Goal: Transaction & Acquisition: Download file/media

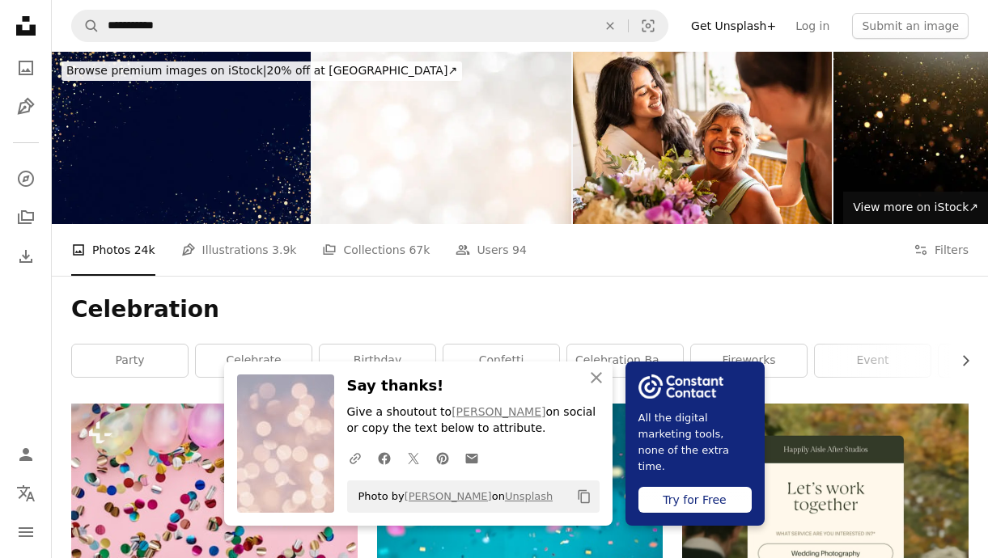
scroll to position [865, 0]
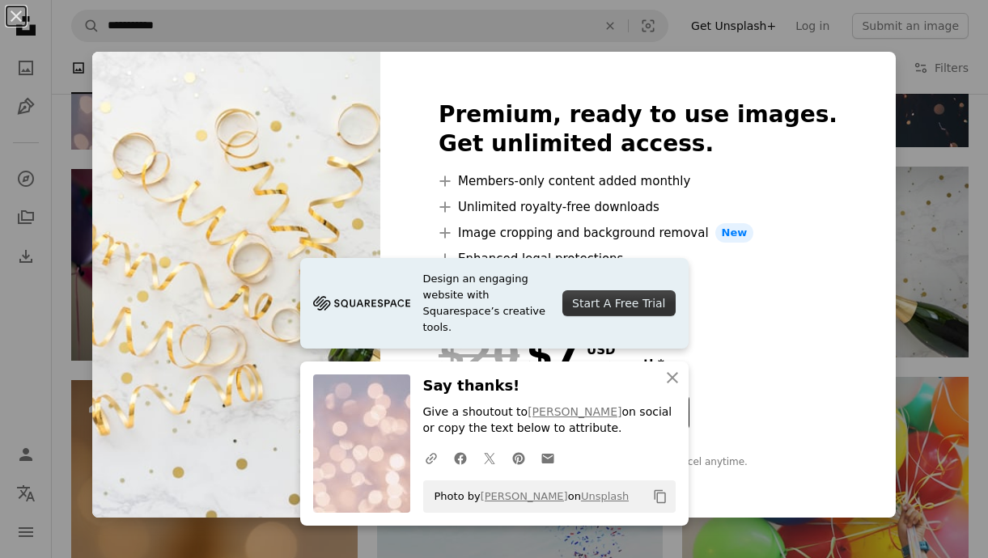
click at [809, 315] on div "Premium, ready to use images. Get unlimited access. A plus sign Members-only co…" at bounding box center [637, 285] width 515 height 466
click at [907, 231] on div "An X shape Design an engaging website with Squarespace’s creative tools. Start …" at bounding box center [494, 279] width 988 height 558
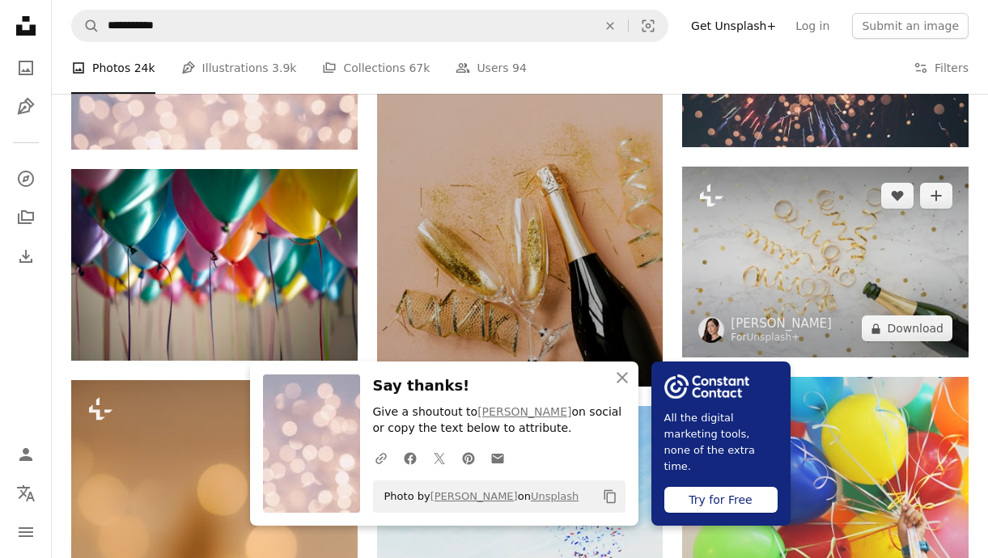
click at [730, 307] on img at bounding box center [825, 262] width 286 height 191
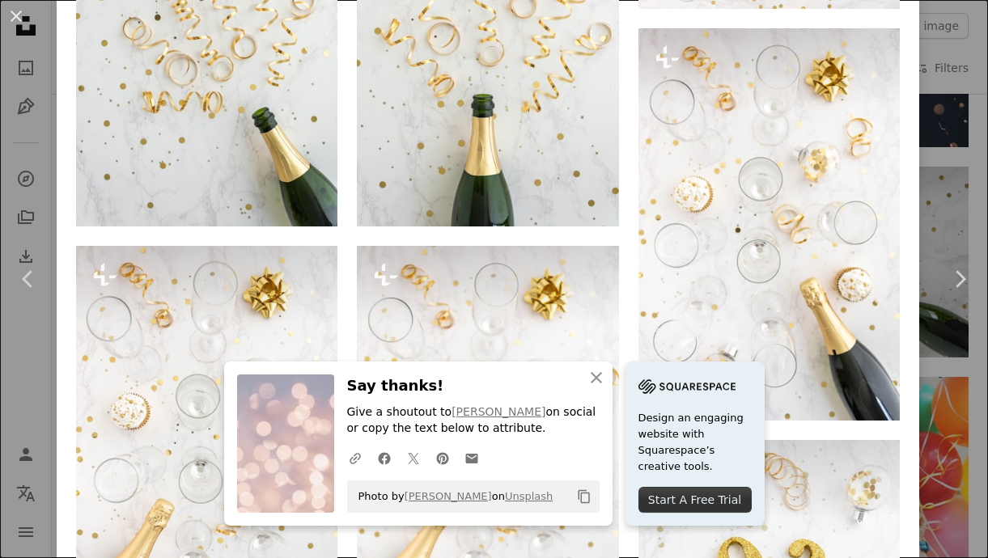
scroll to position [997, 0]
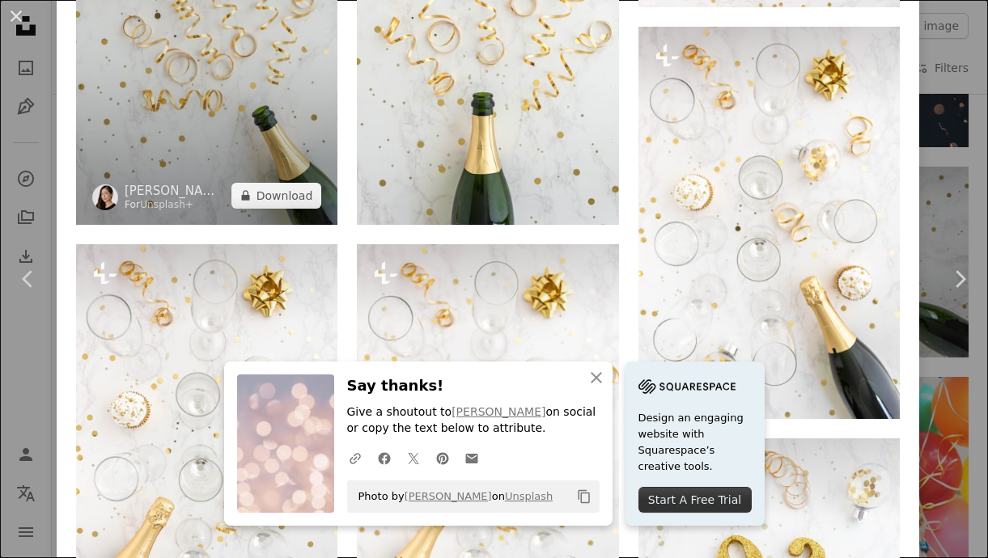
click at [225, 89] on img at bounding box center [206, 29] width 261 height 392
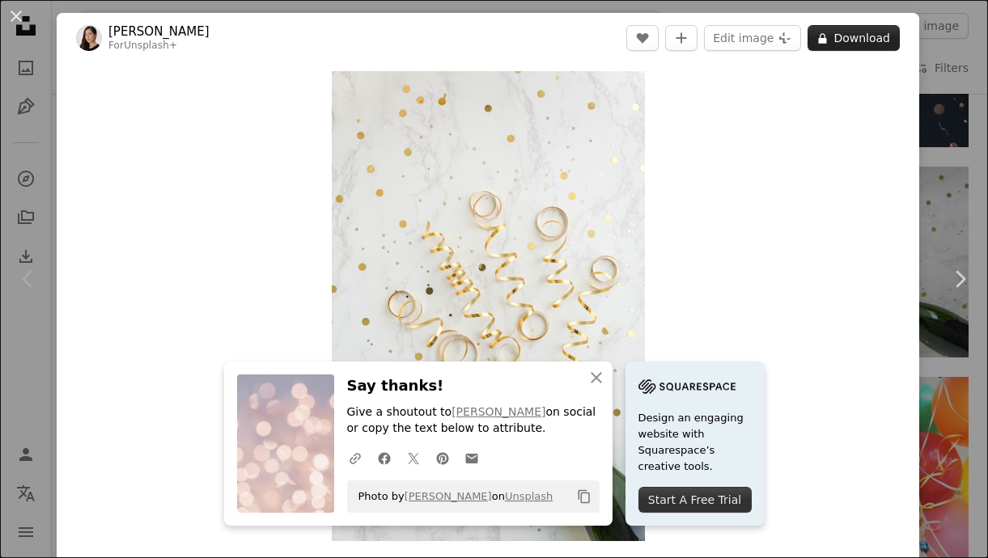
click at [869, 33] on button "A lock Download" at bounding box center [853, 38] width 92 height 26
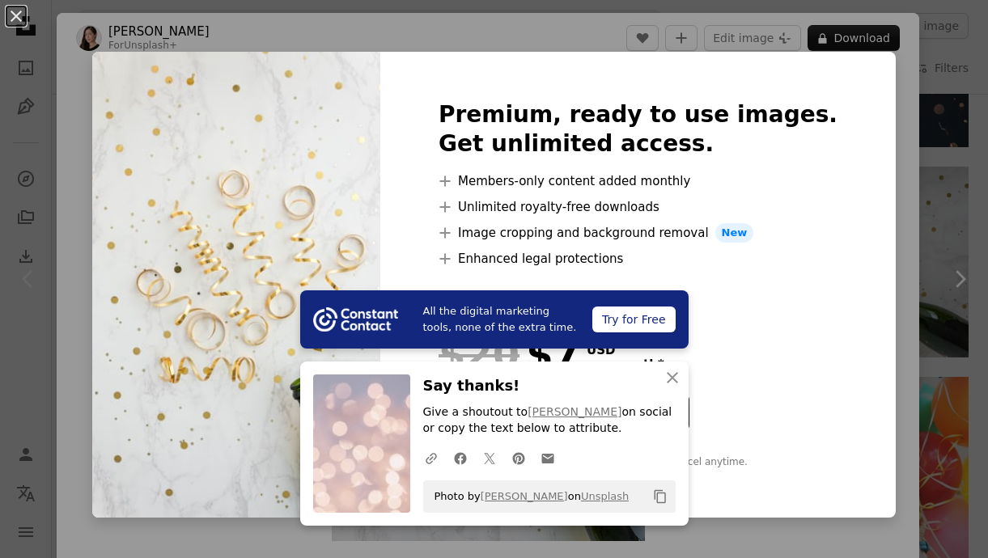
click at [966, 120] on div "An X shape All the digital marketing tools, none of the extra time. Try for Fre…" at bounding box center [494, 279] width 988 height 558
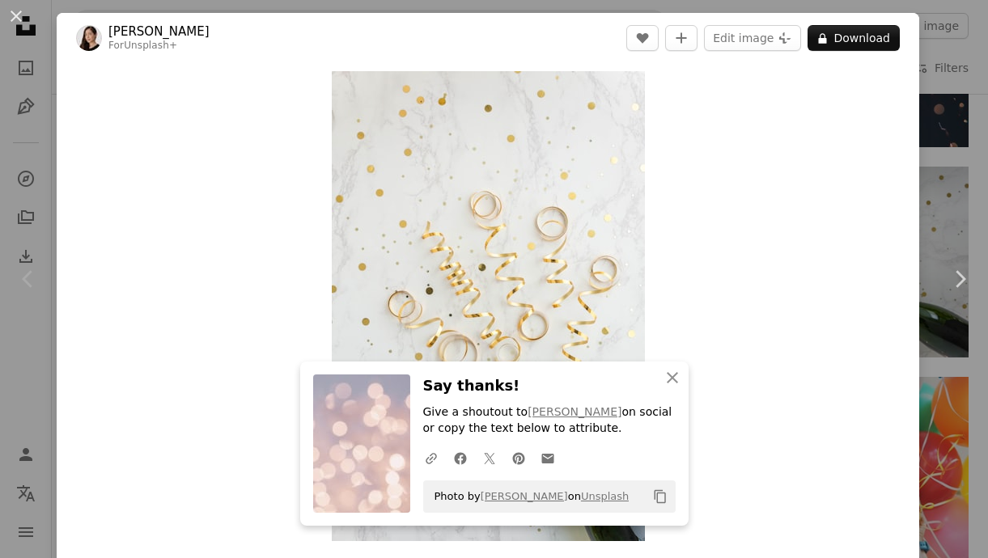
click at [966, 120] on div "An X shape Chevron left Chevron right An X shape Close Say thanks! Give a shout…" at bounding box center [494, 279] width 988 height 558
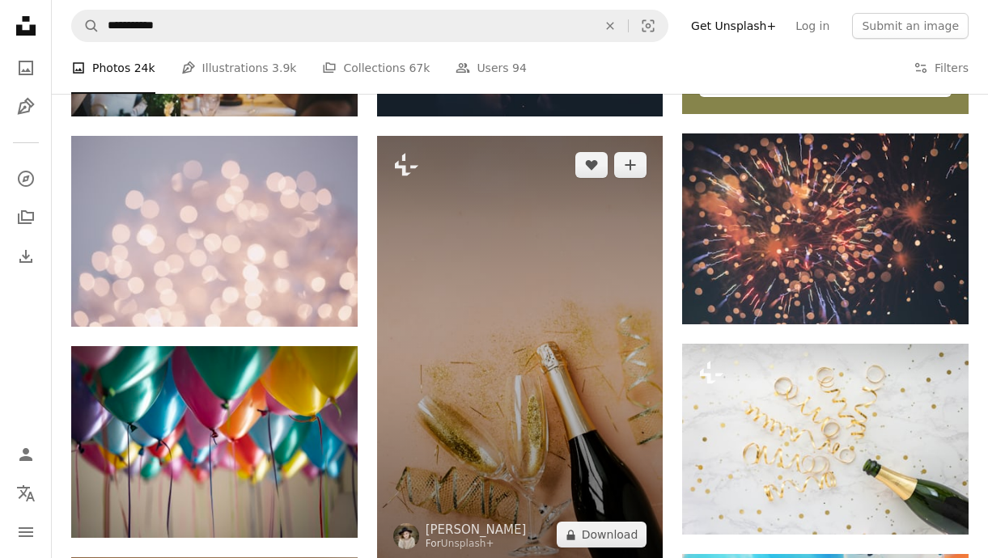
scroll to position [689, 0]
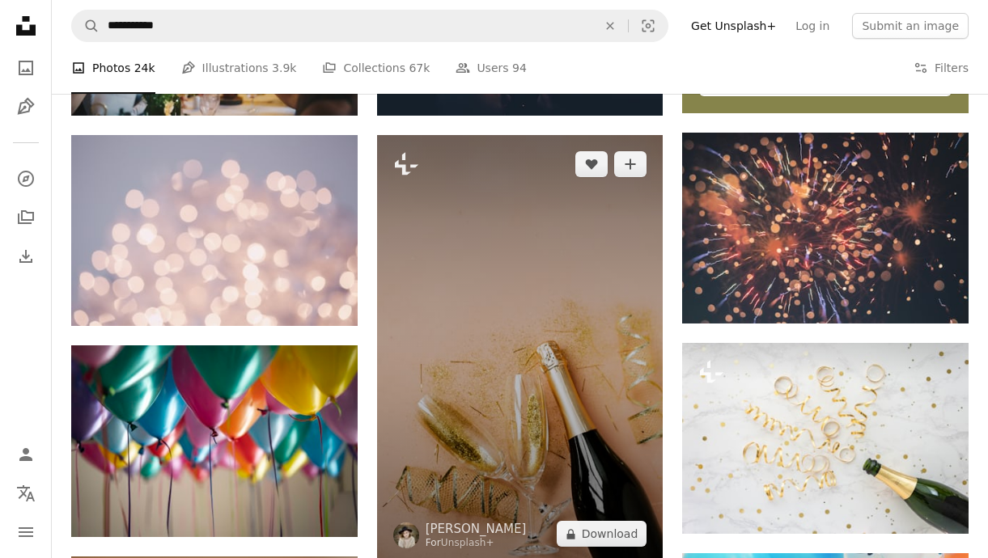
click at [504, 370] on img at bounding box center [520, 349] width 286 height 428
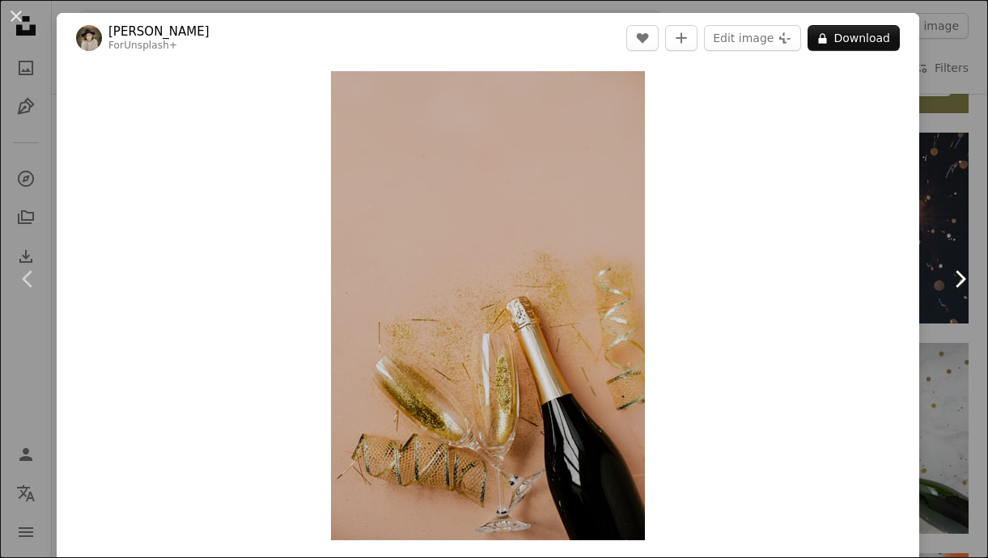
click at [953, 203] on link "Chevron right" at bounding box center [959, 278] width 57 height 155
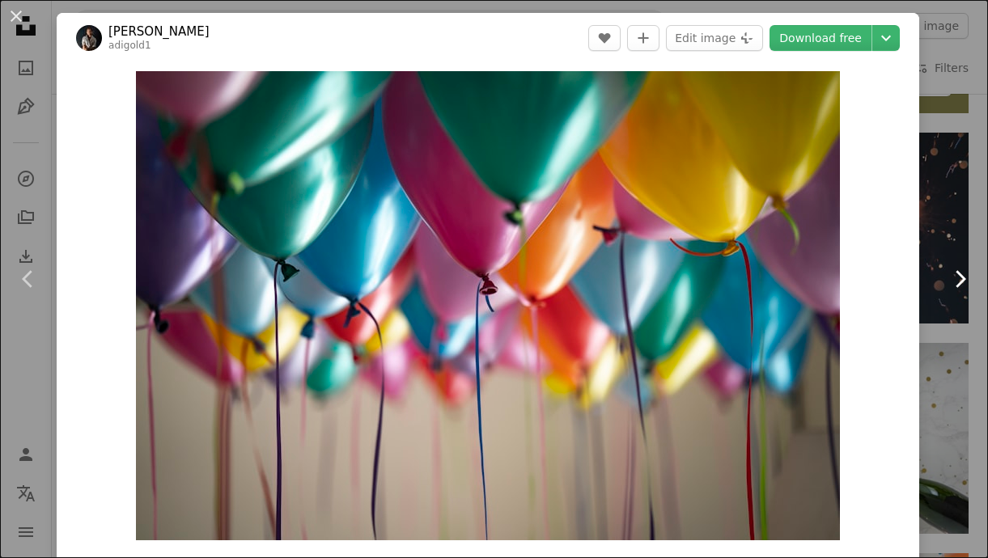
click at [953, 203] on link "Chevron right" at bounding box center [959, 278] width 57 height 155
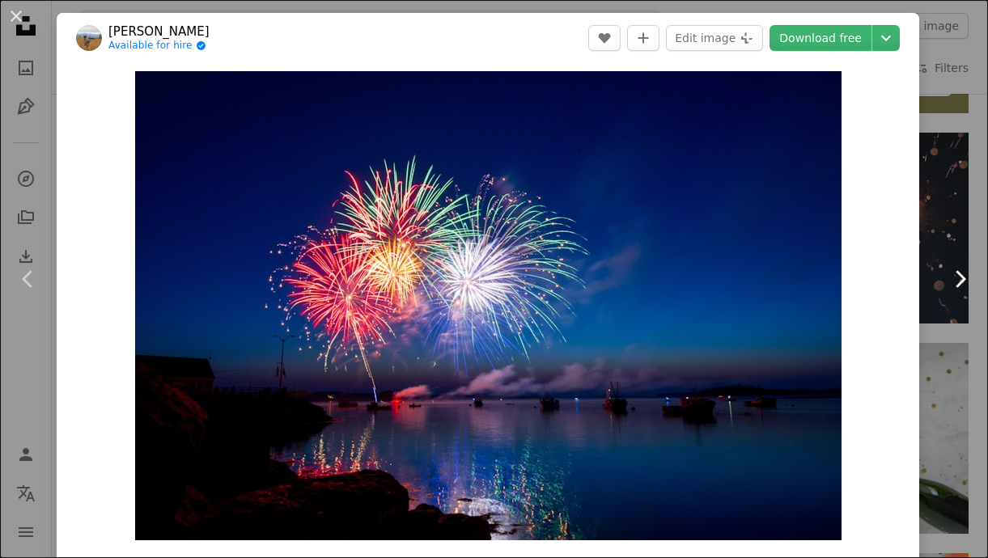
click at [953, 203] on link "Chevron right" at bounding box center [959, 278] width 57 height 155
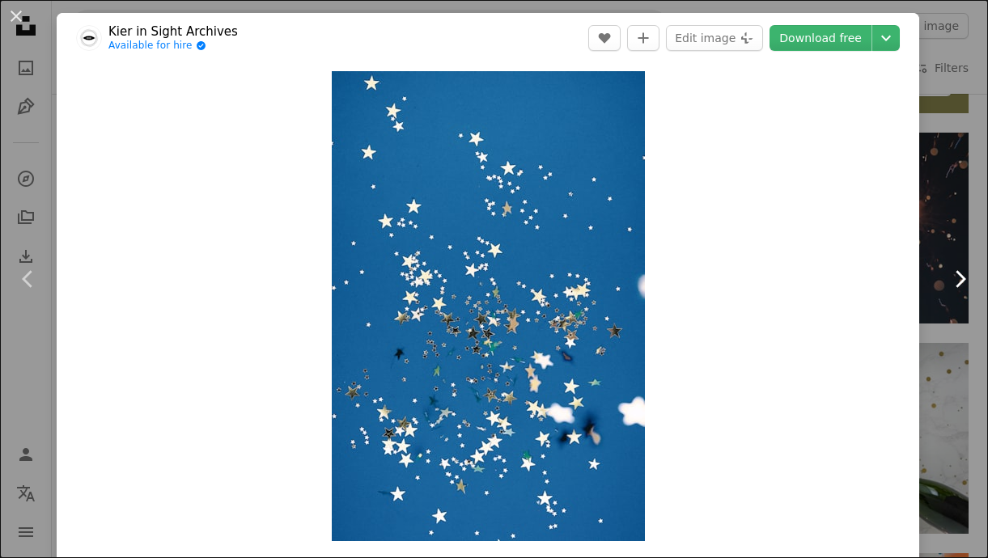
click at [953, 203] on link "Chevron right" at bounding box center [959, 278] width 57 height 155
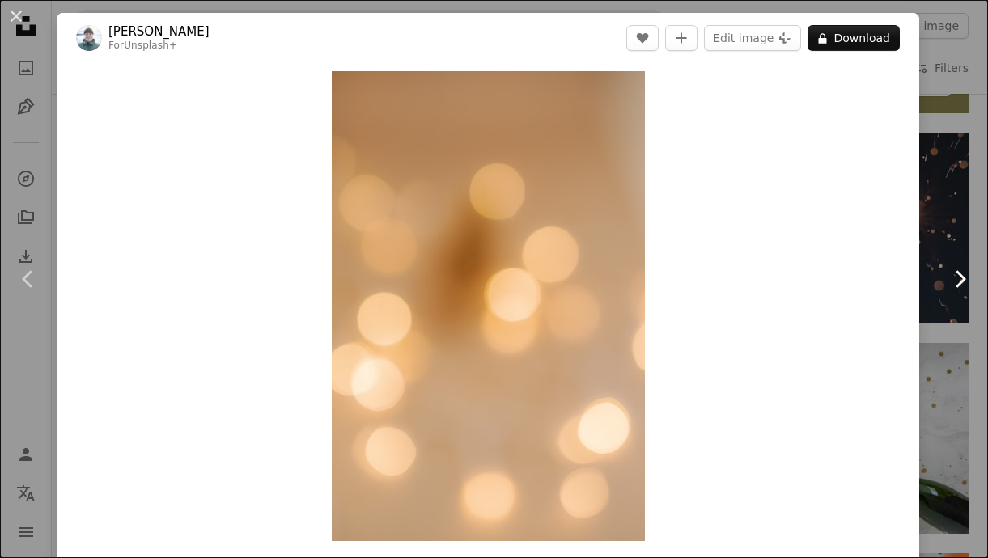
click at [953, 203] on link "Chevron right" at bounding box center [959, 278] width 57 height 155
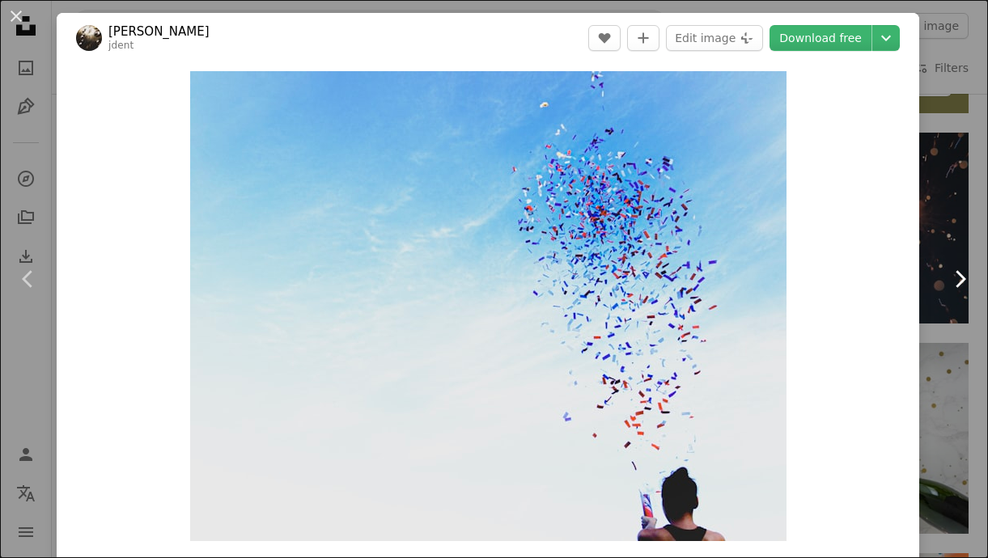
click at [953, 203] on link "Chevron right" at bounding box center [959, 278] width 57 height 155
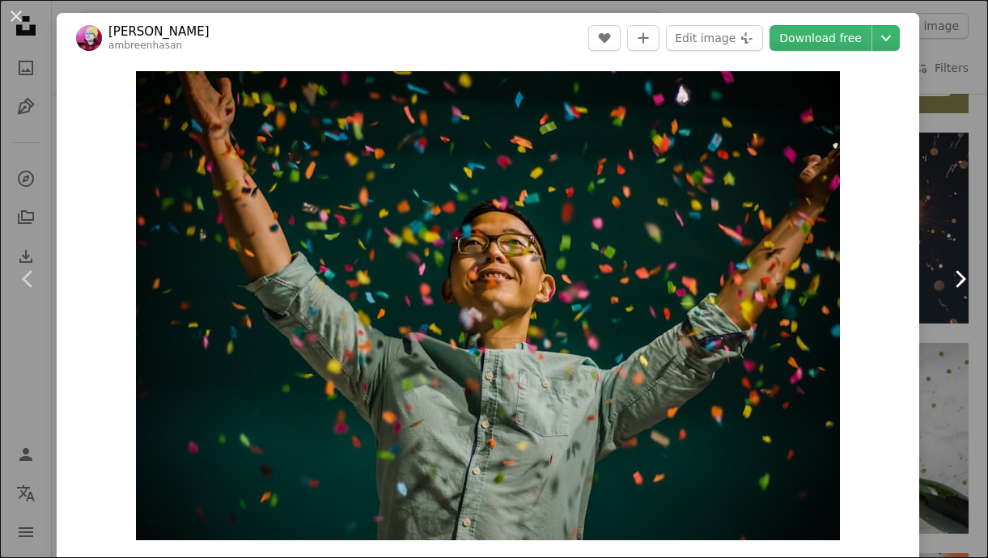
click at [953, 204] on link "Chevron right" at bounding box center [959, 278] width 57 height 155
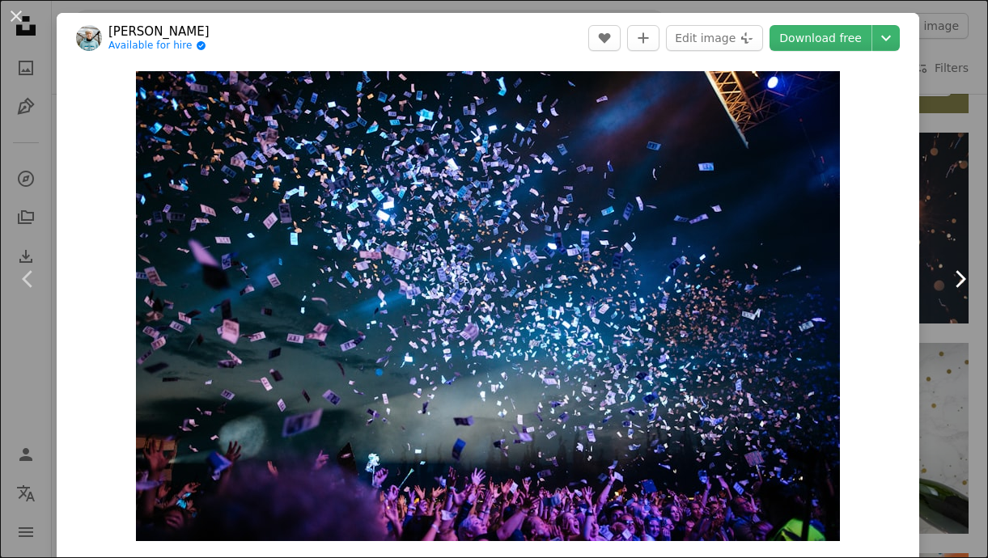
click at [953, 204] on link "Chevron right" at bounding box center [959, 278] width 57 height 155
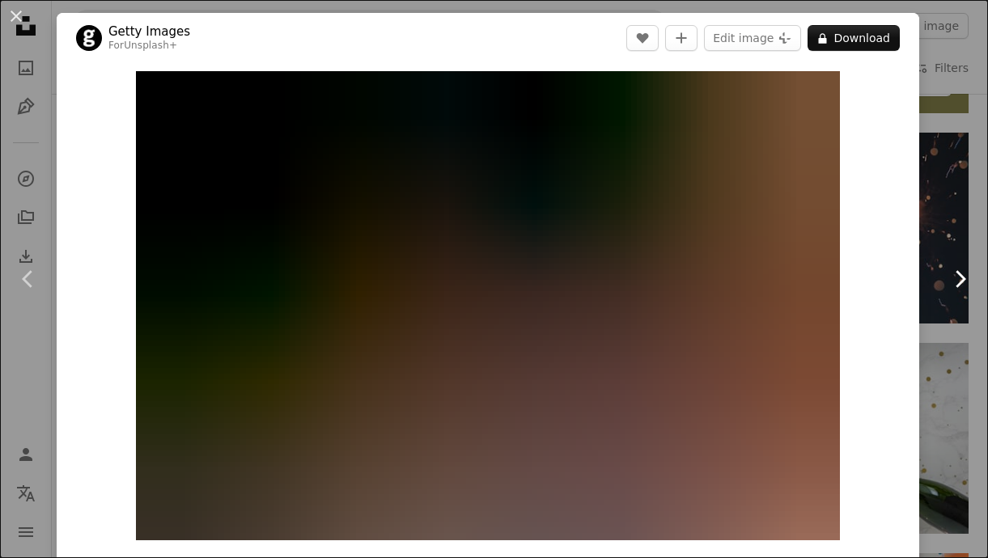
click at [953, 204] on link "Chevron right" at bounding box center [959, 278] width 57 height 155
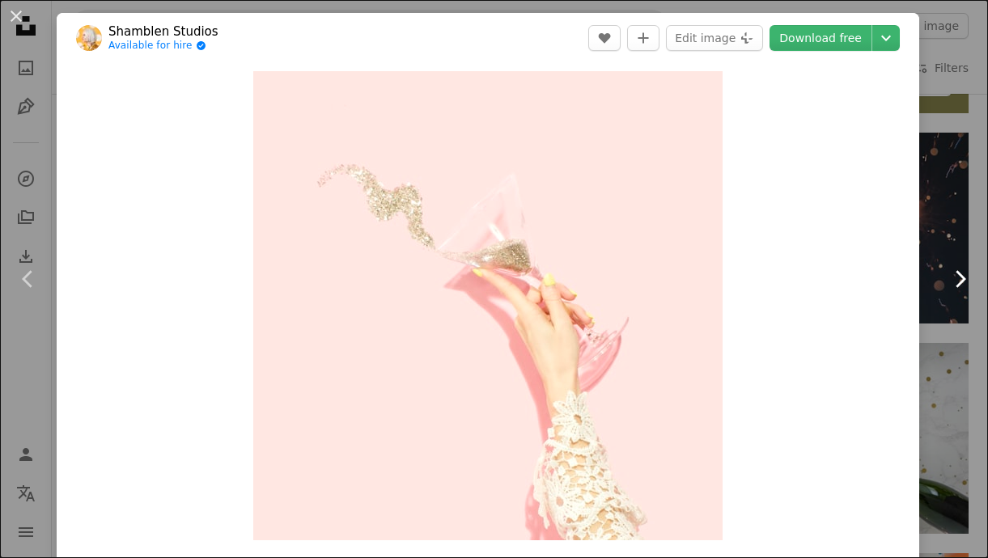
click at [953, 204] on link "Chevron right" at bounding box center [959, 278] width 57 height 155
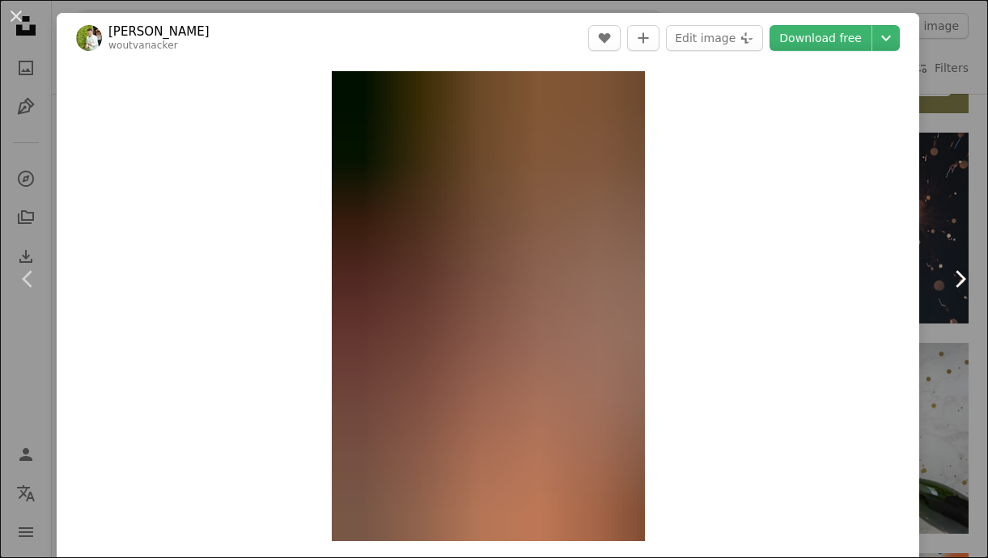
click at [953, 204] on link "Chevron right" at bounding box center [959, 278] width 57 height 155
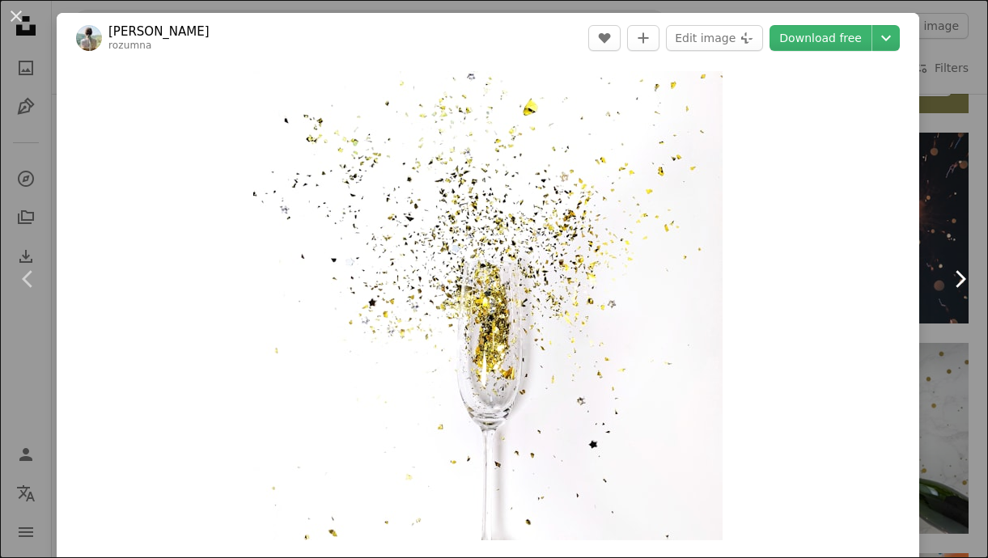
click at [953, 204] on link "Chevron right" at bounding box center [959, 278] width 57 height 155
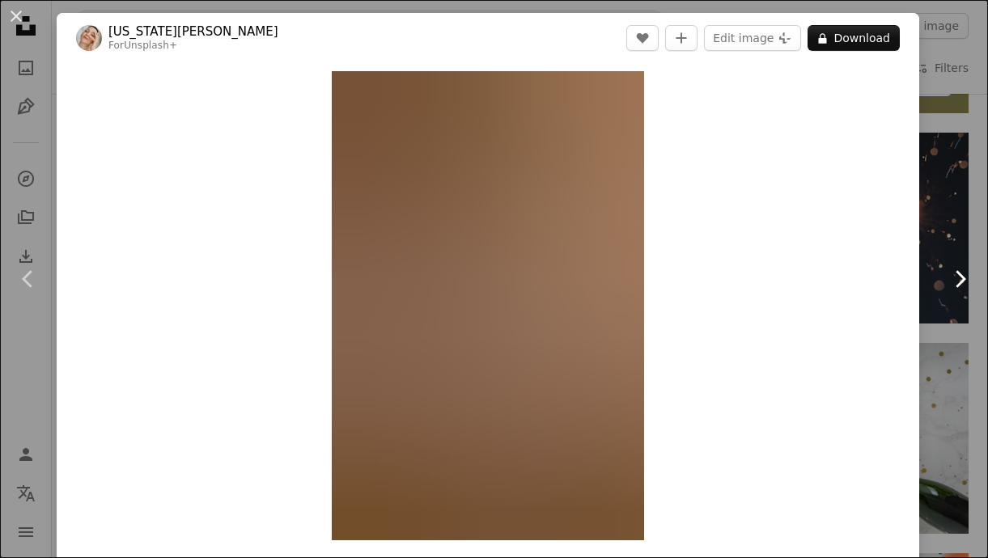
click at [953, 204] on link "Chevron right" at bounding box center [959, 278] width 57 height 155
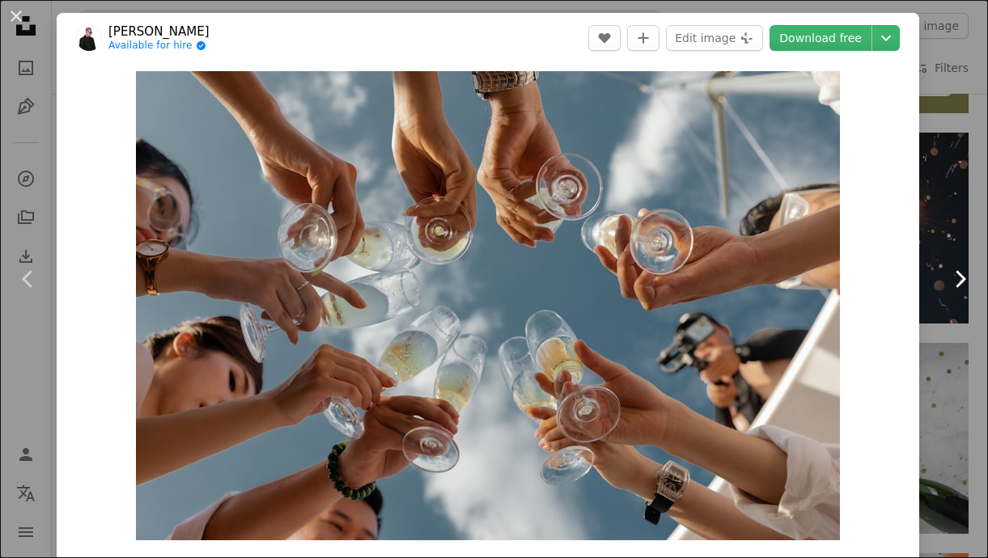
click at [953, 204] on link "Chevron right" at bounding box center [959, 278] width 57 height 155
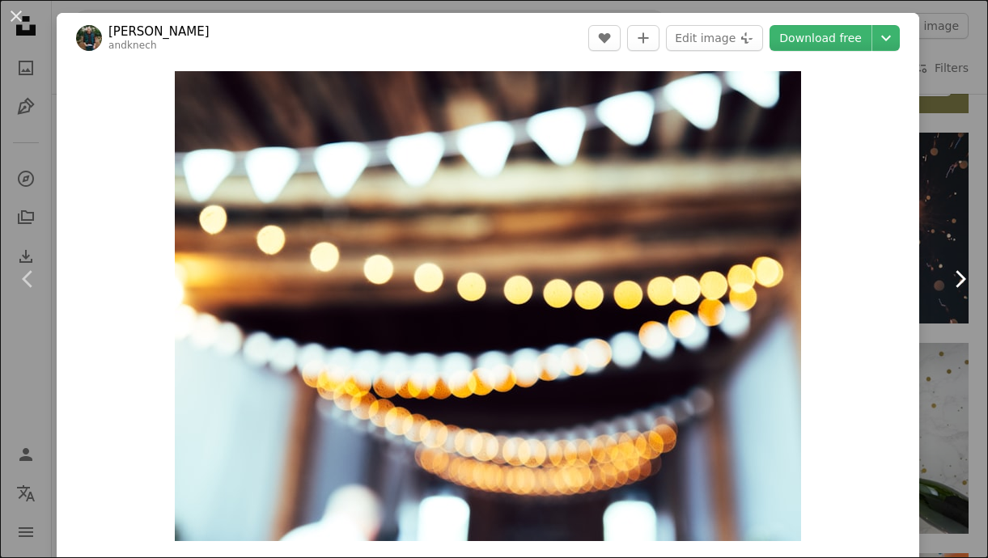
click at [953, 204] on link "Chevron right" at bounding box center [959, 278] width 57 height 155
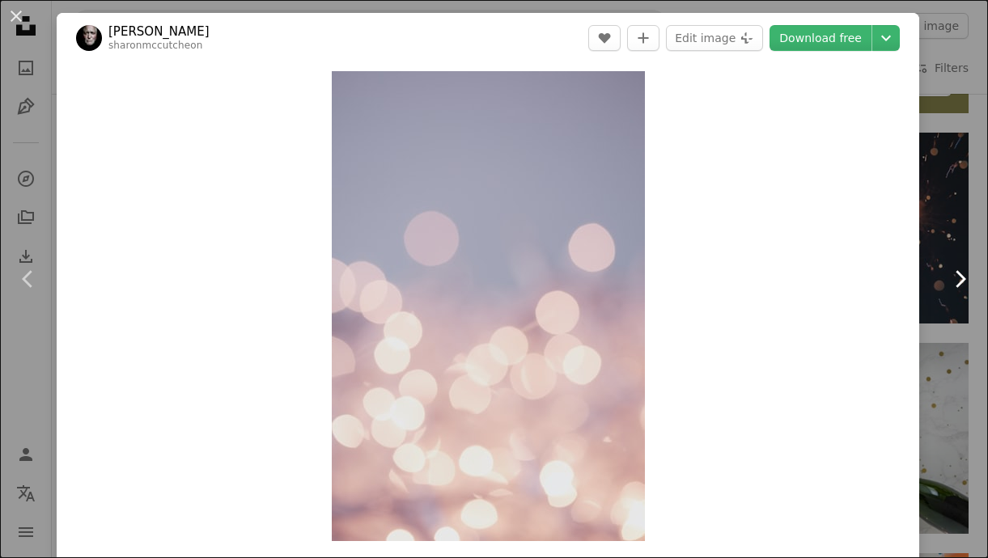
click at [953, 204] on link "Chevron right" at bounding box center [959, 278] width 57 height 155
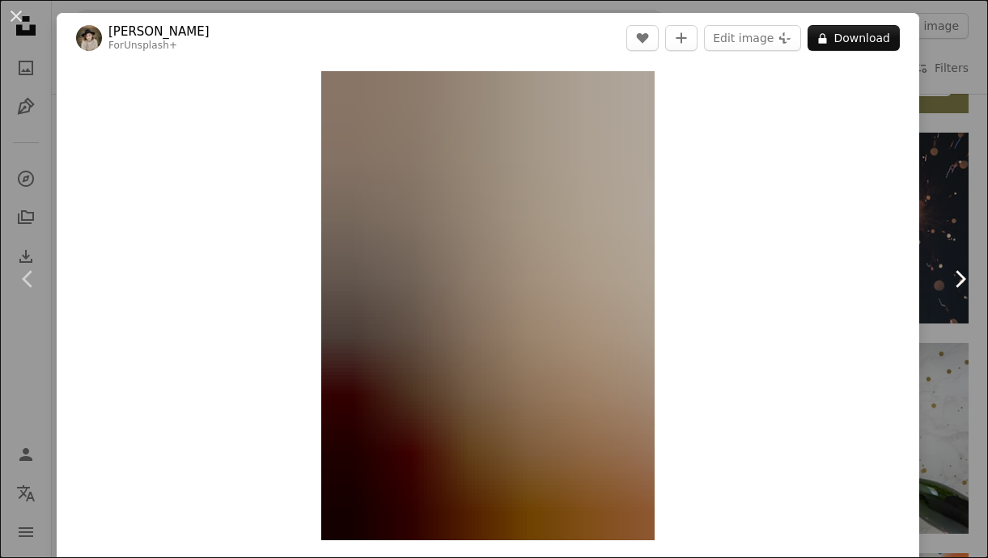
click at [953, 204] on link "Chevron right" at bounding box center [959, 278] width 57 height 155
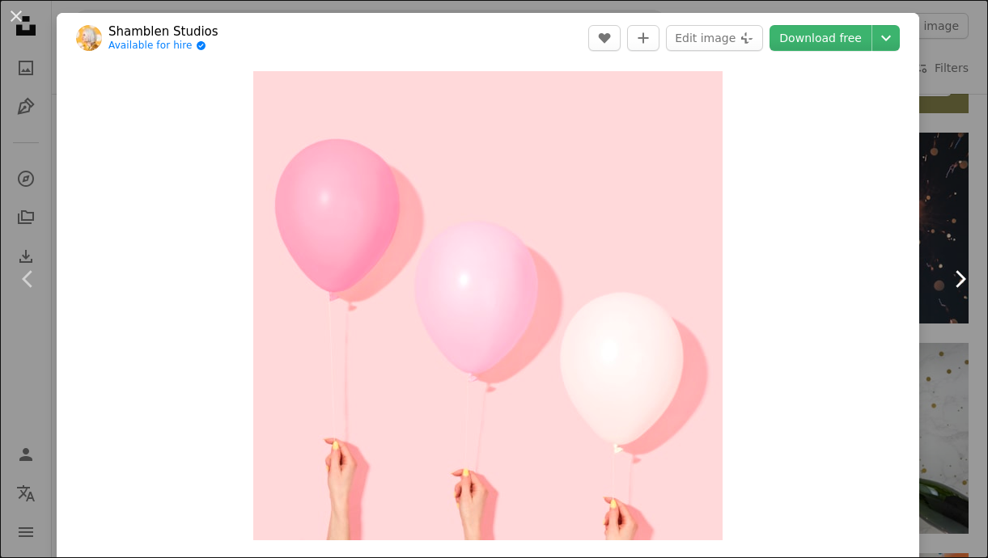
click at [953, 204] on link "Chevron right" at bounding box center [959, 278] width 57 height 155
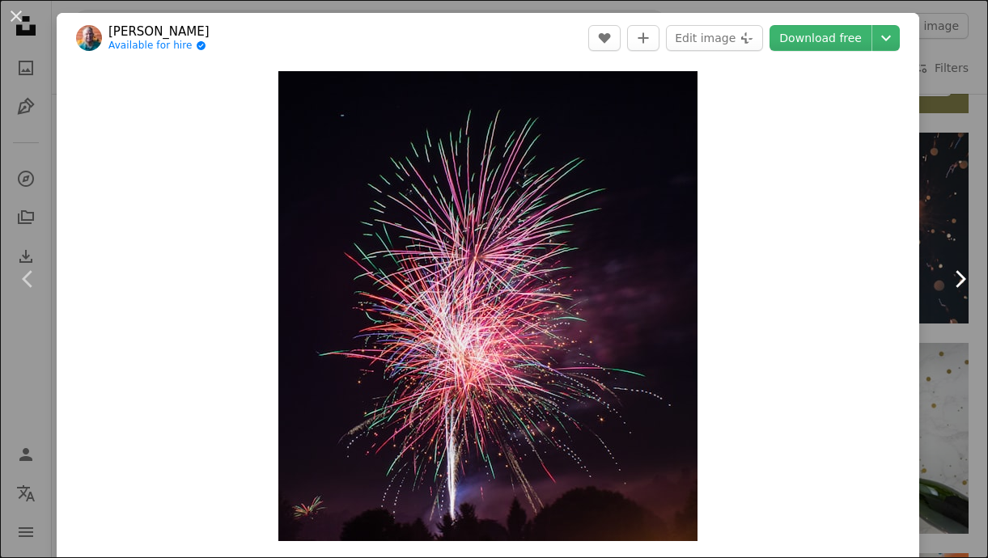
click at [953, 204] on link "Chevron right" at bounding box center [959, 278] width 57 height 155
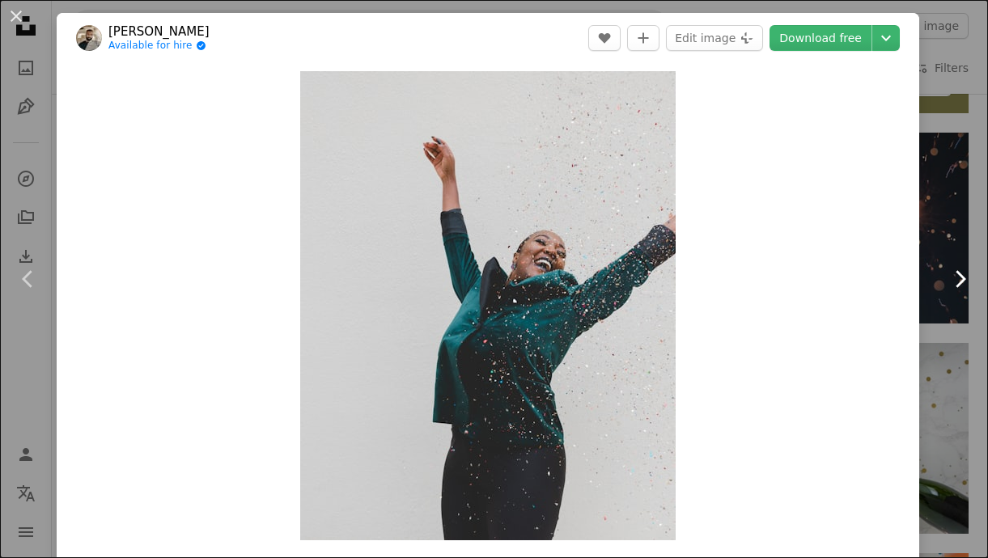
click at [953, 204] on link "Chevron right" at bounding box center [959, 278] width 57 height 155
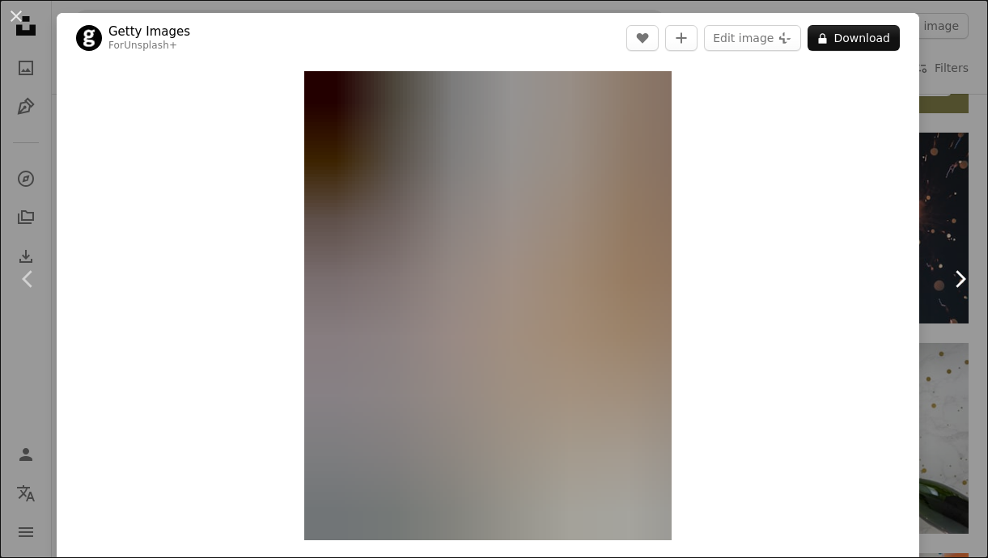
click at [953, 204] on link "Chevron right" at bounding box center [959, 278] width 57 height 155
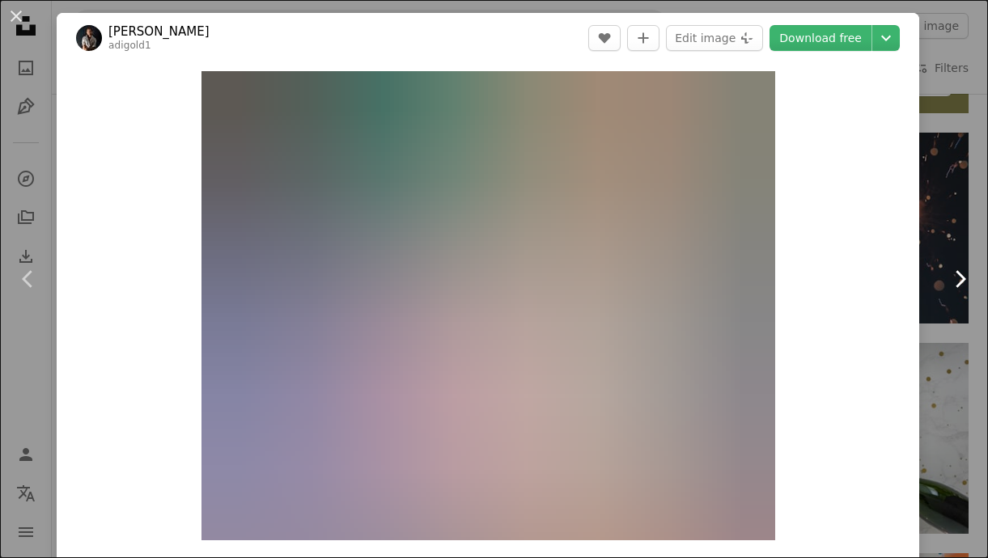
click at [953, 204] on link "Chevron right" at bounding box center [959, 278] width 57 height 155
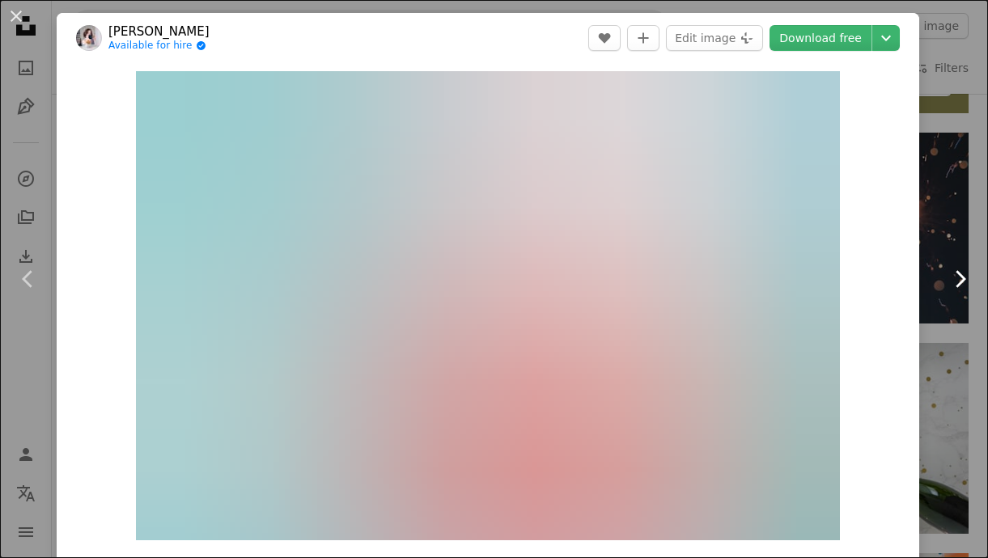
click at [953, 204] on link "Chevron right" at bounding box center [959, 278] width 57 height 155
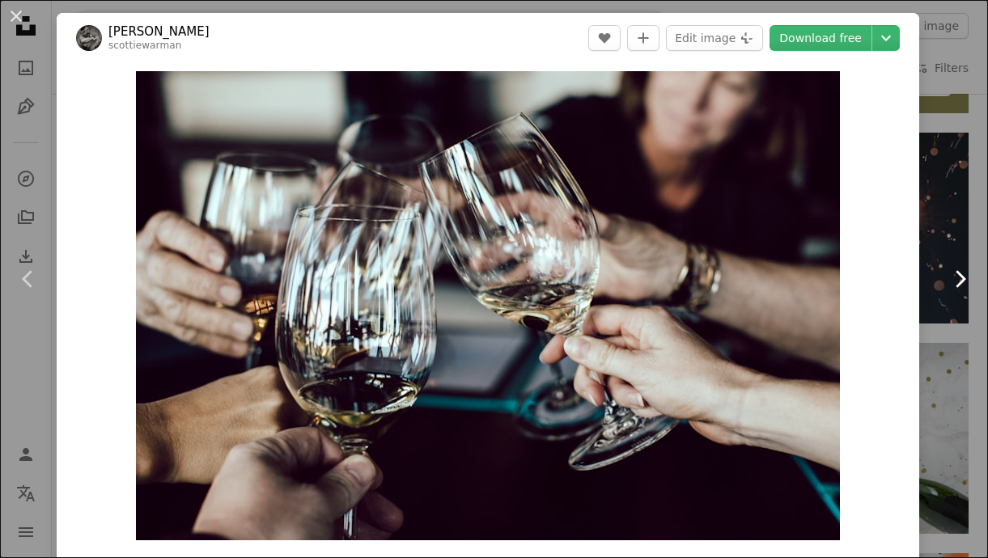
click at [953, 204] on link "Chevron right" at bounding box center [959, 278] width 57 height 155
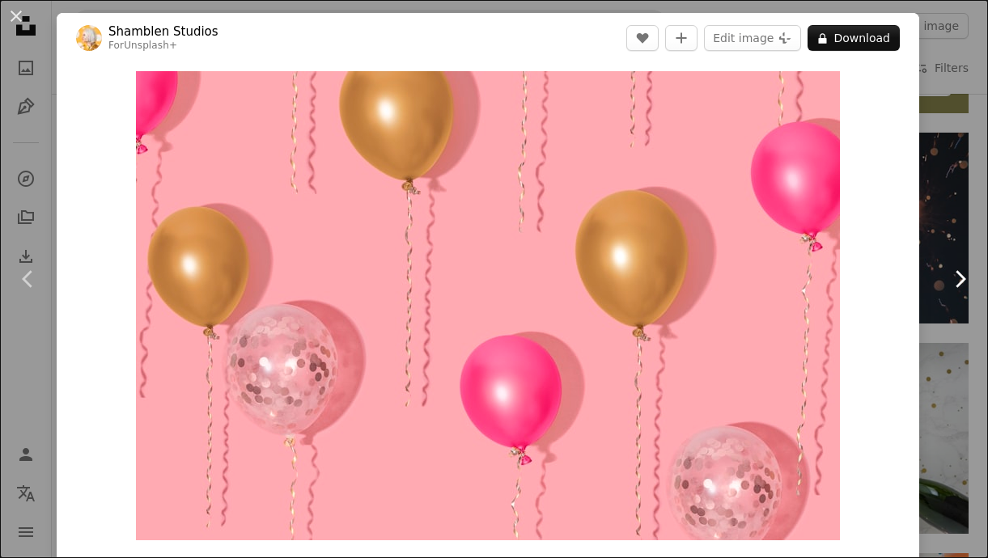
click at [953, 204] on link "Chevron right" at bounding box center [959, 278] width 57 height 155
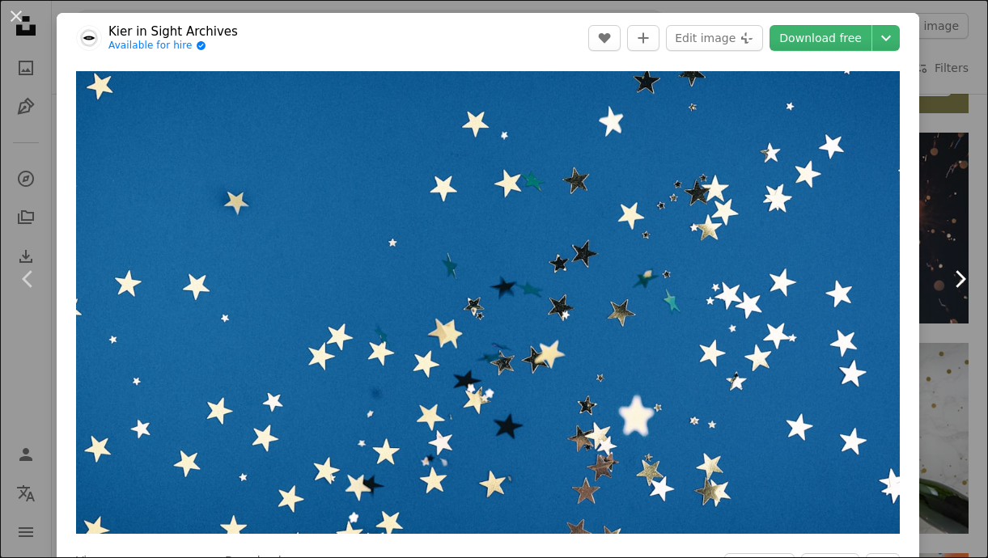
click at [953, 204] on link "Chevron right" at bounding box center [959, 278] width 57 height 155
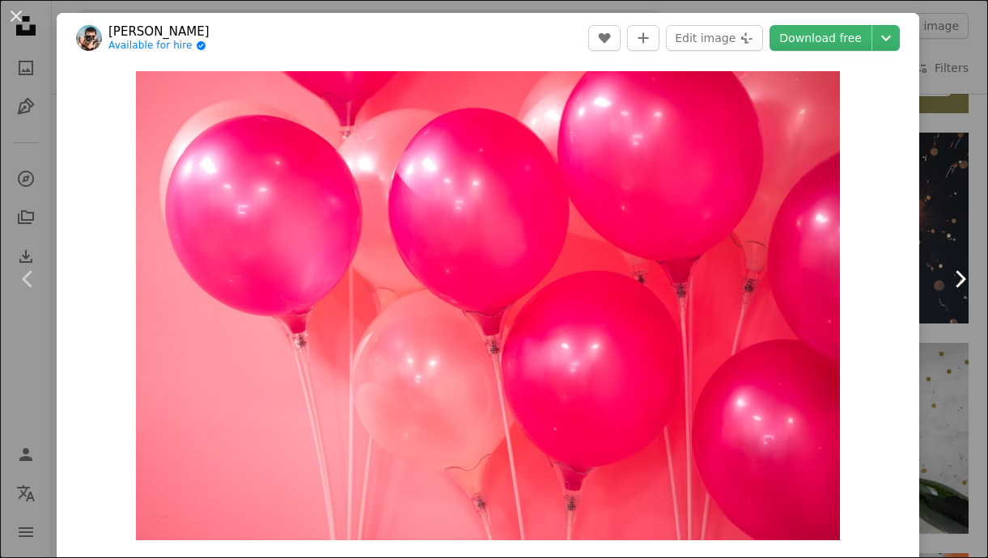
click at [953, 204] on link "Chevron right" at bounding box center [959, 278] width 57 height 155
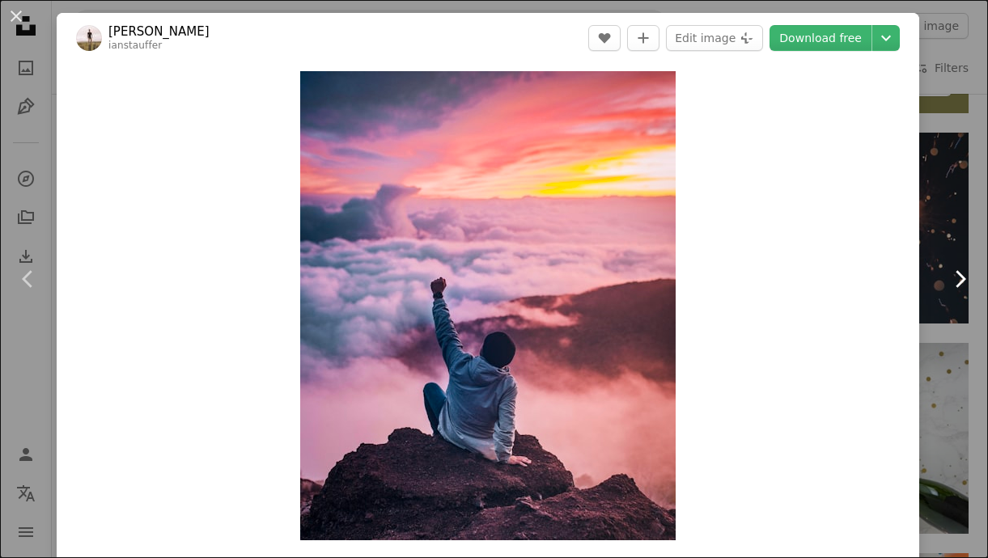
click at [953, 204] on link "Chevron right" at bounding box center [959, 278] width 57 height 155
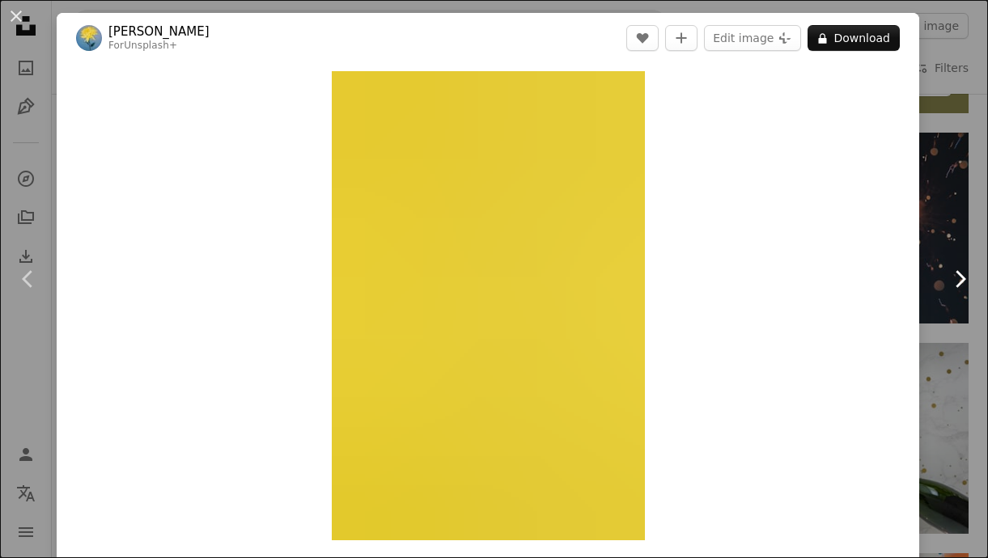
click at [953, 204] on link "Chevron right" at bounding box center [959, 278] width 57 height 155
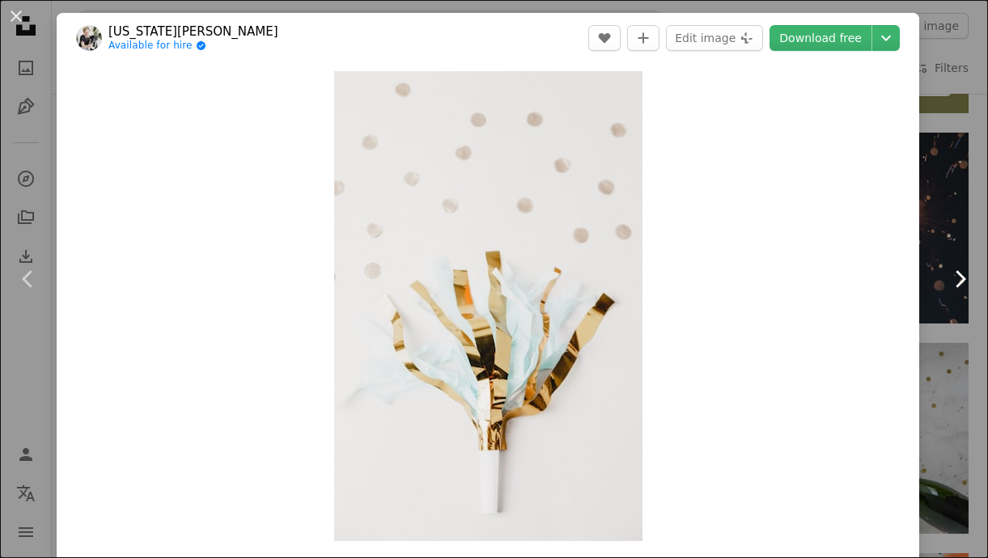
click at [953, 204] on link "Chevron right" at bounding box center [959, 278] width 57 height 155
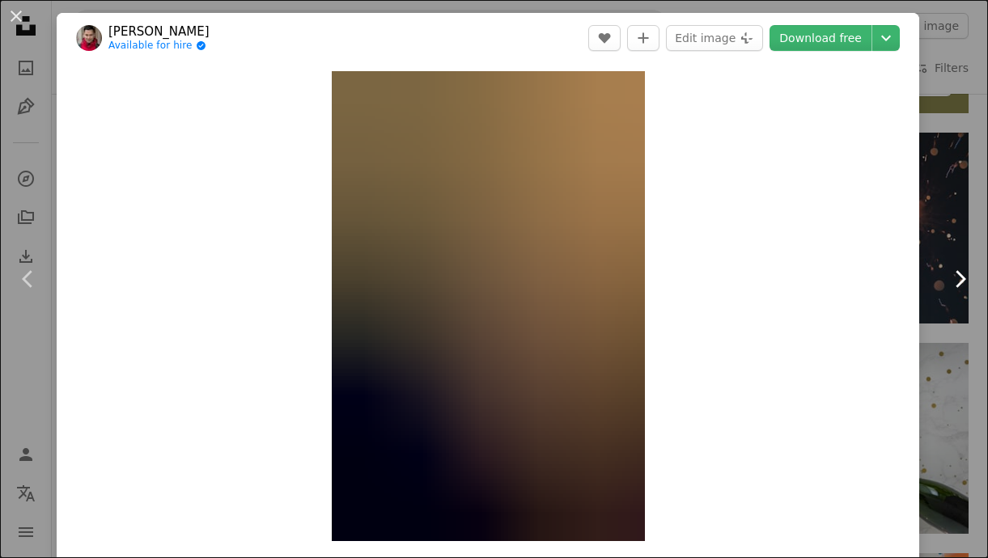
click at [953, 204] on link "Chevron right" at bounding box center [959, 278] width 57 height 155
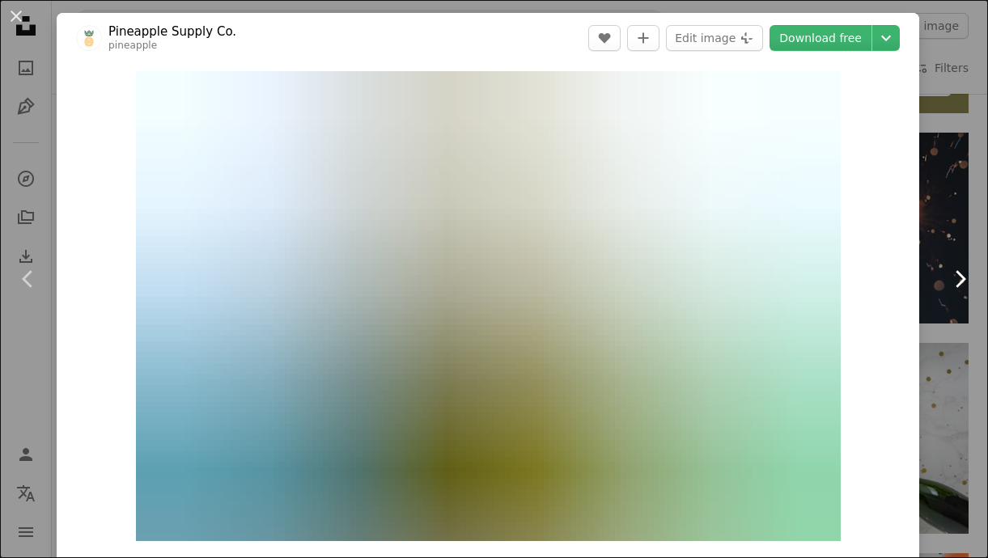
click at [953, 204] on link "Chevron right" at bounding box center [959, 278] width 57 height 155
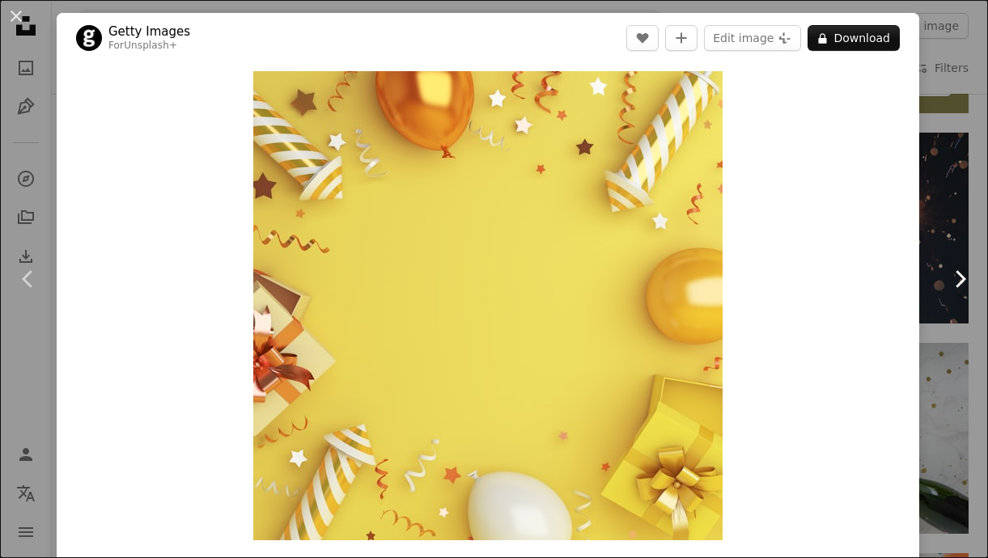
click at [953, 204] on link "Chevron right" at bounding box center [959, 278] width 57 height 155
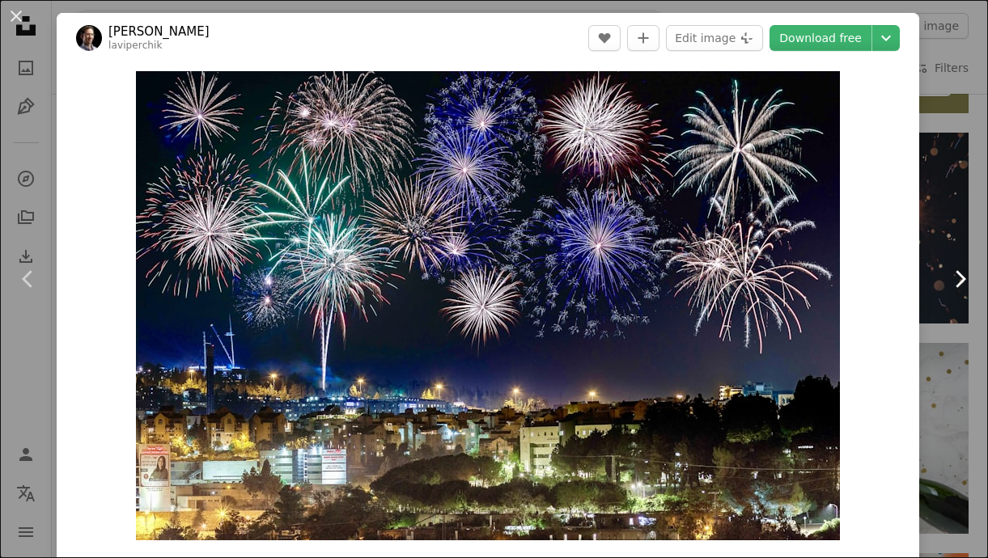
click at [953, 204] on link "Chevron right" at bounding box center [959, 278] width 57 height 155
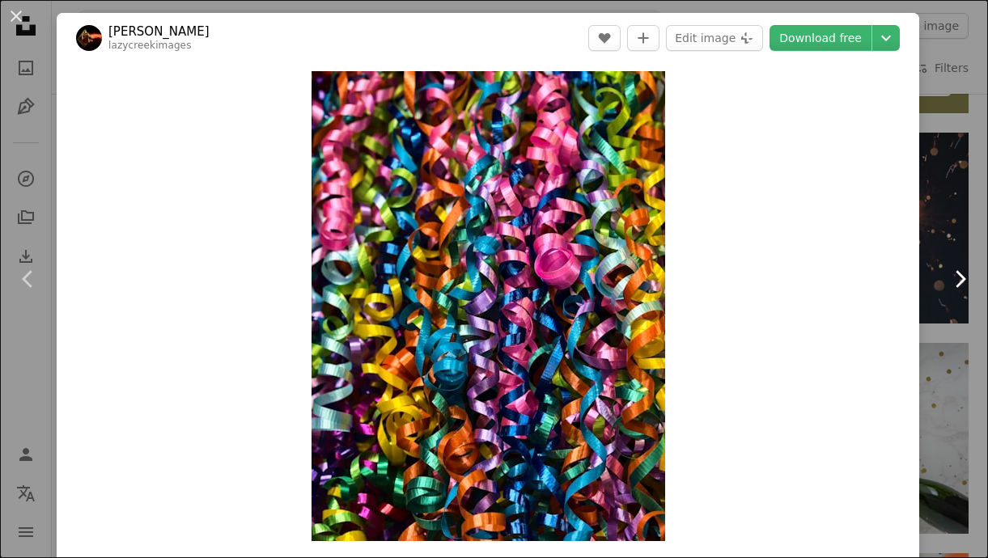
click at [953, 204] on link "Chevron right" at bounding box center [959, 278] width 57 height 155
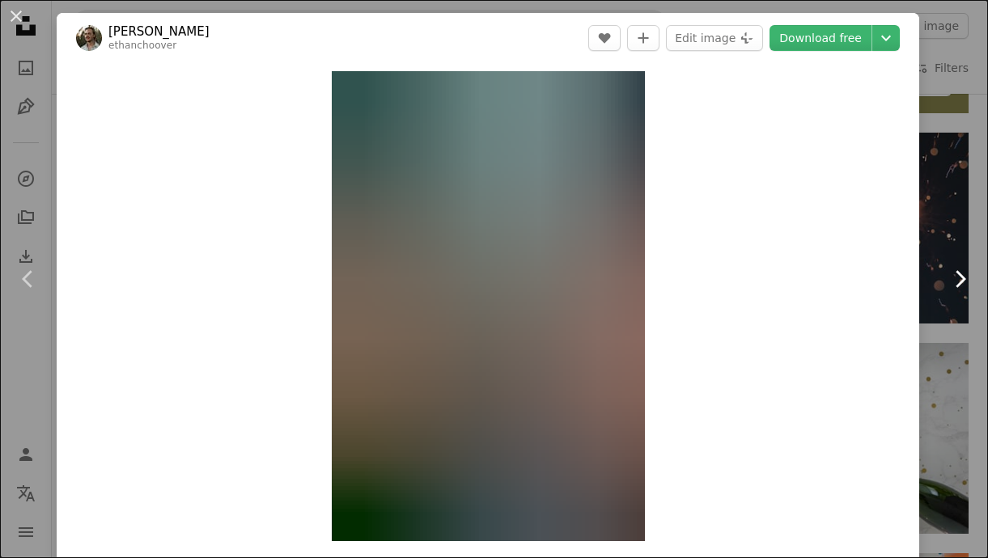
click at [953, 204] on link "Chevron right" at bounding box center [959, 278] width 57 height 155
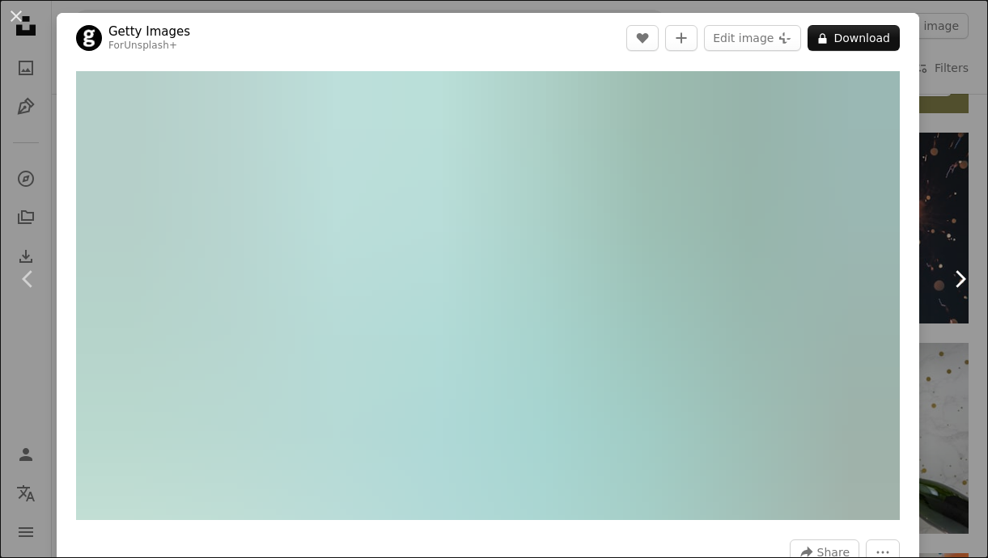
click at [953, 204] on link "Chevron right" at bounding box center [959, 278] width 57 height 155
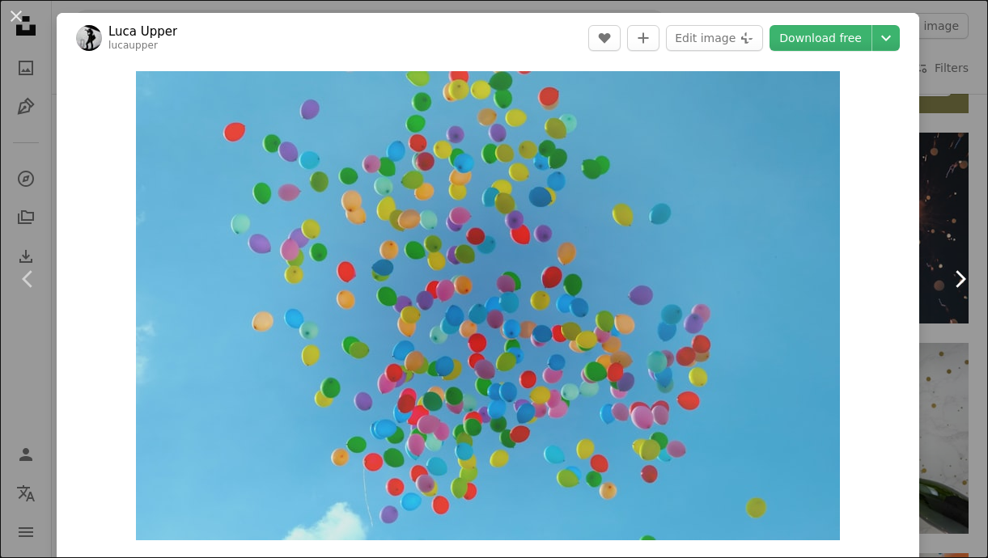
click at [953, 204] on link "Chevron right" at bounding box center [959, 278] width 57 height 155
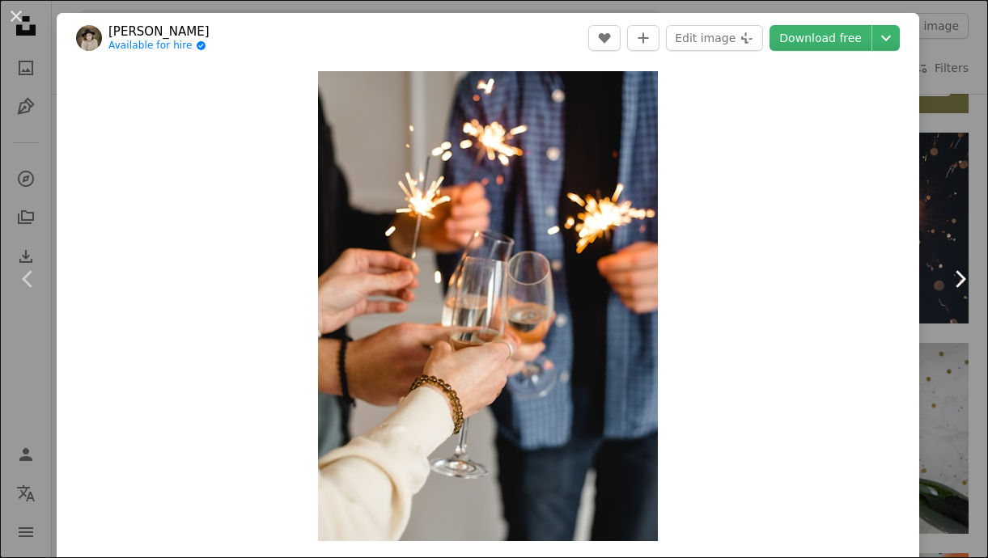
click at [953, 204] on link "Chevron right" at bounding box center [959, 278] width 57 height 155
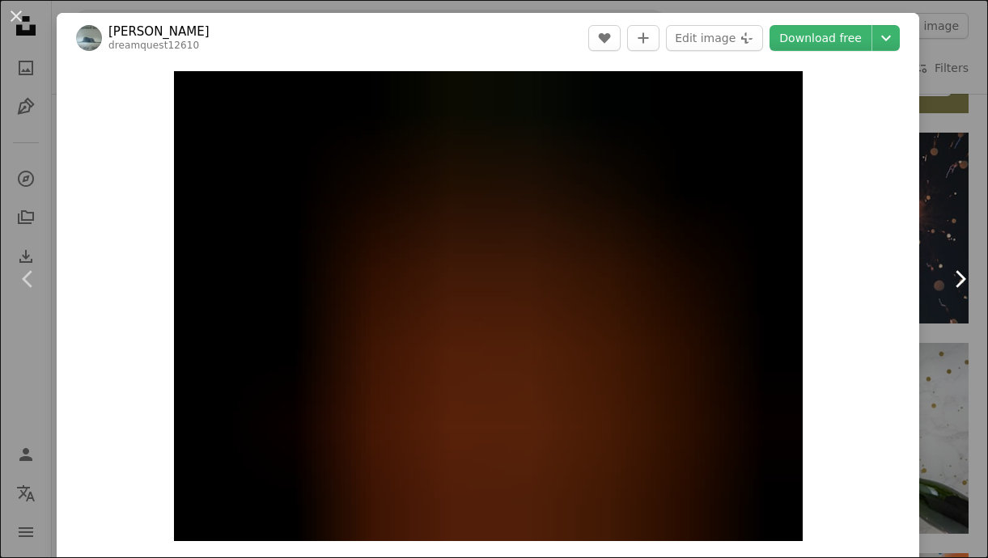
click at [953, 204] on link "Chevron right" at bounding box center [959, 278] width 57 height 155
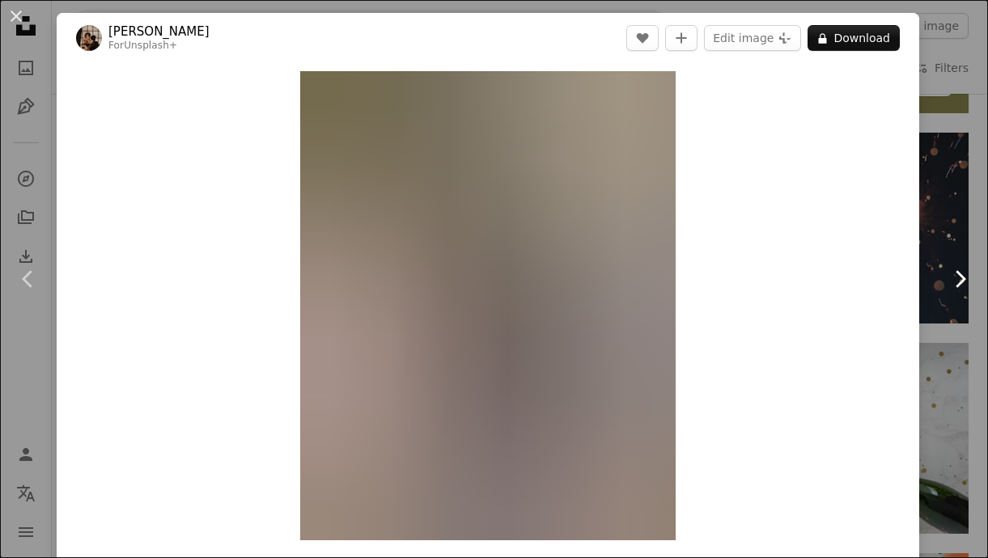
click at [953, 204] on link "Chevron right" at bounding box center [959, 278] width 57 height 155
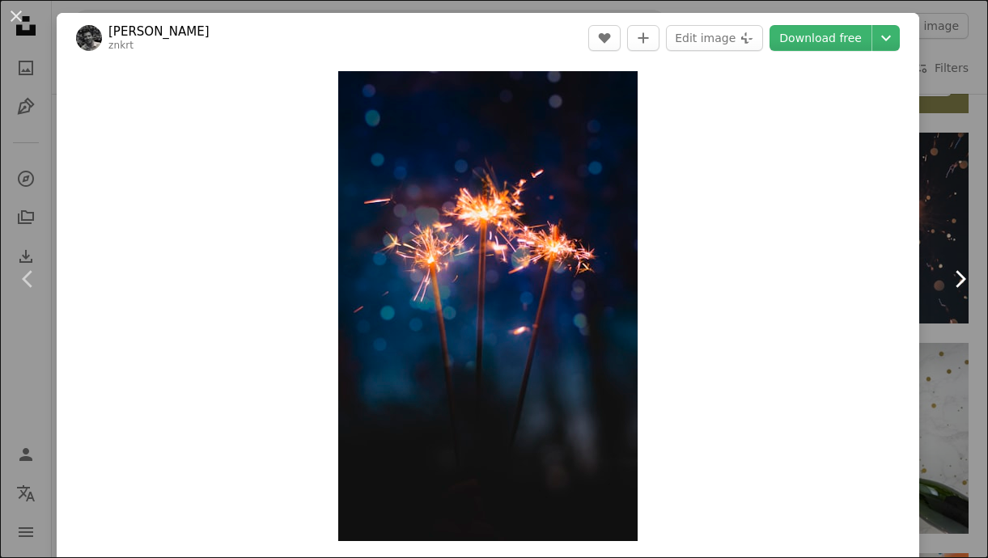
click at [953, 204] on link "Chevron right" at bounding box center [959, 278] width 57 height 155
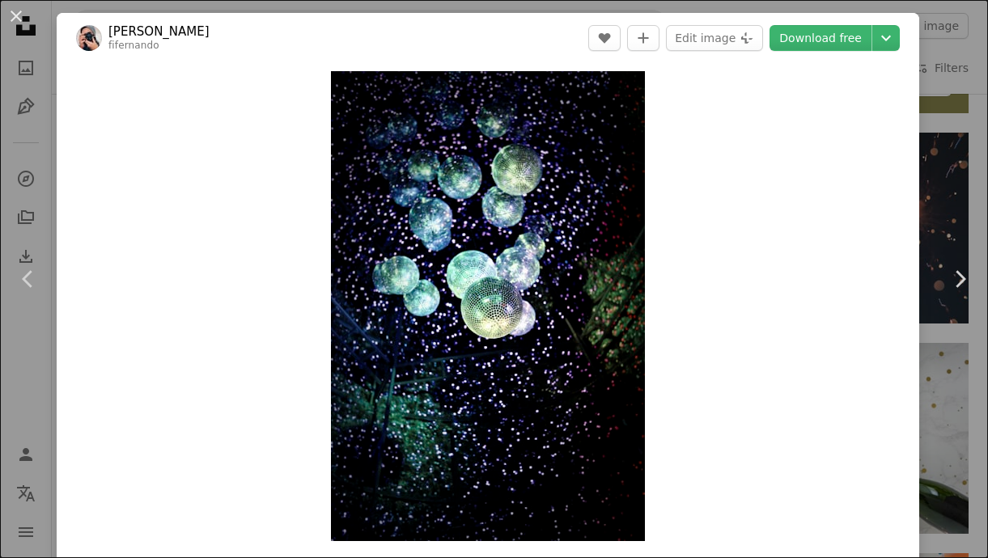
click at [975, 133] on div "An X shape Chevron left Chevron right [PERSON_NAME] fifernando A heart A plus s…" at bounding box center [494, 279] width 988 height 558
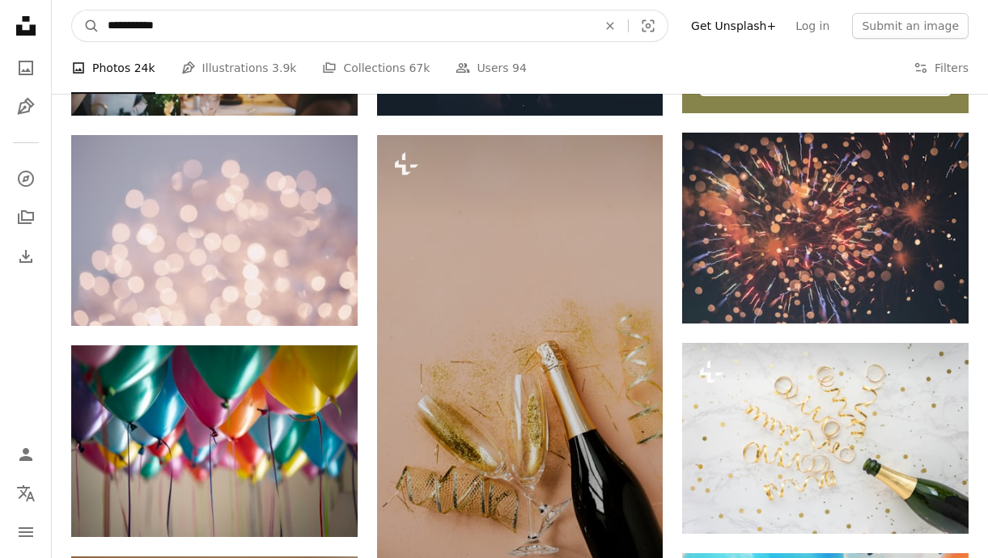
click at [438, 23] on input "**********" at bounding box center [345, 26] width 493 height 31
type input "**********"
click button "A magnifying glass" at bounding box center [85, 26] width 27 height 31
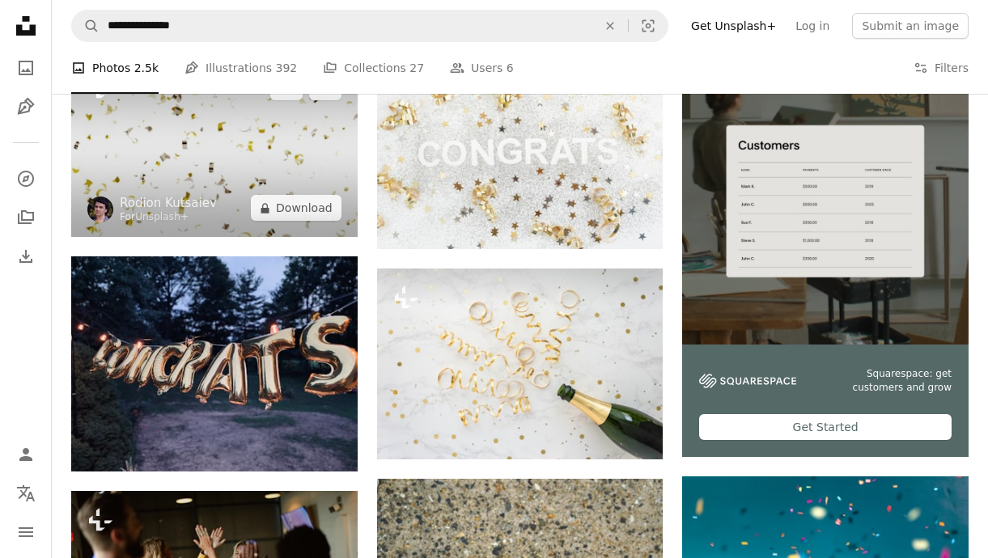
scroll to position [353, 0]
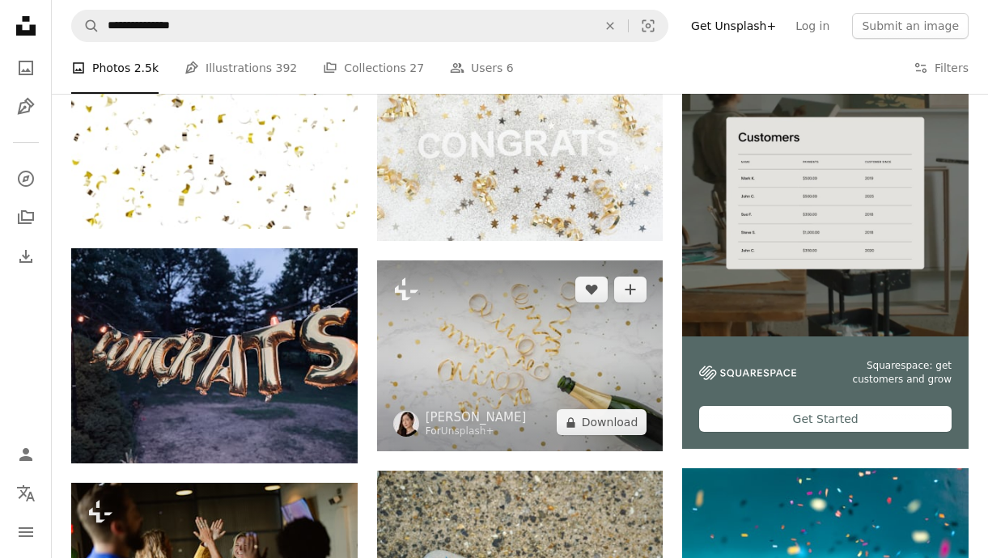
click at [510, 337] on img at bounding box center [520, 355] width 286 height 191
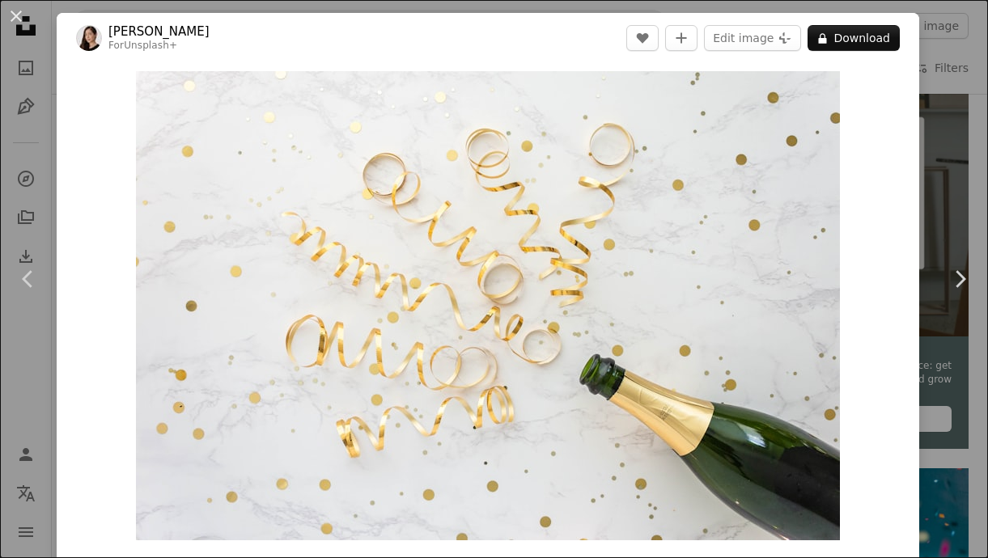
click at [980, 196] on div "An X shape Chevron left Chevron right [PERSON_NAME] For Unsplash+ A heart A plu…" at bounding box center [494, 279] width 988 height 558
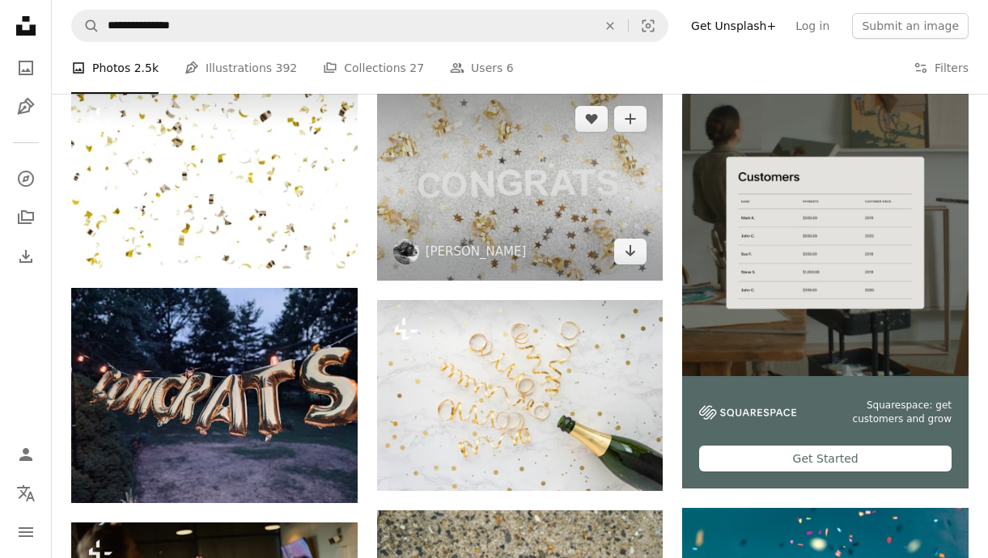
scroll to position [158, 0]
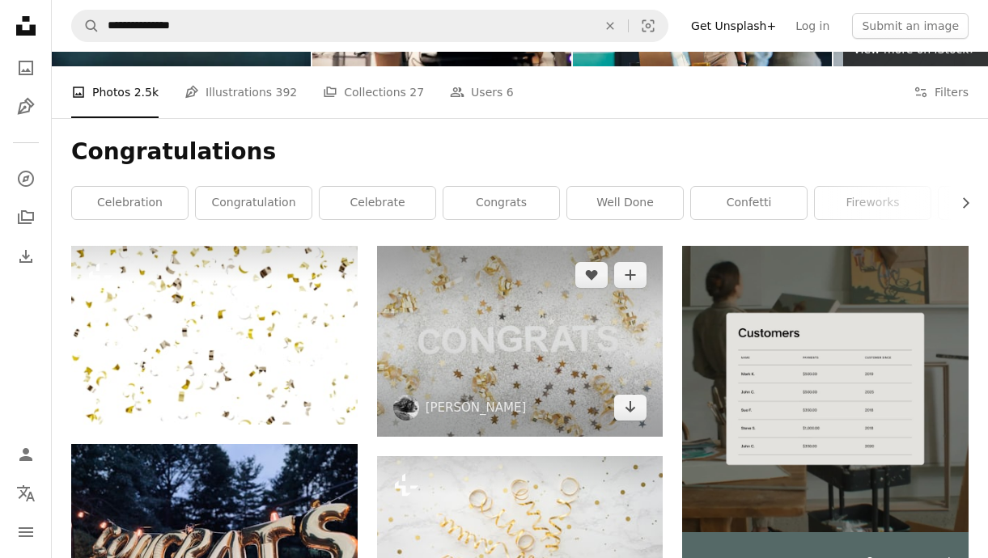
click at [482, 301] on img at bounding box center [520, 341] width 286 height 191
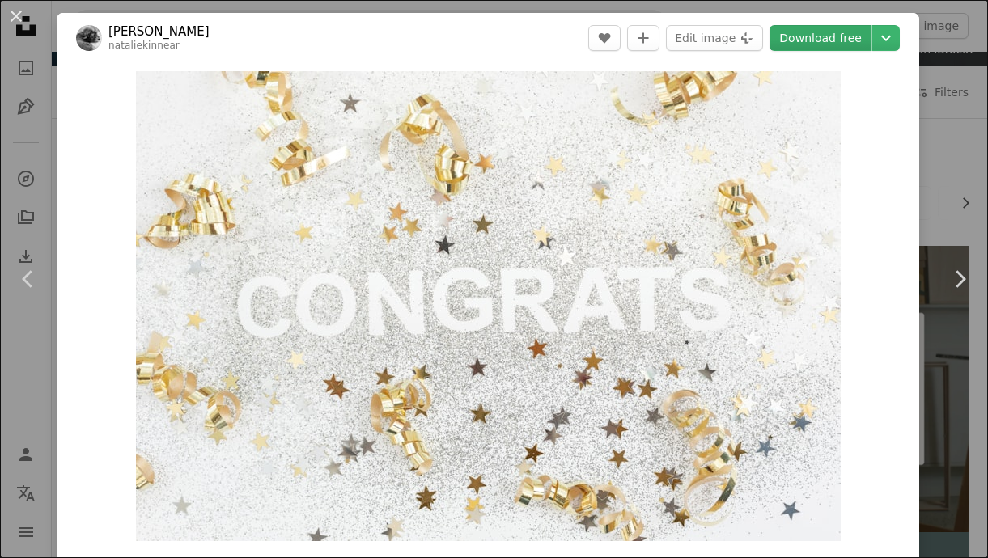
click at [835, 44] on link "Download free" at bounding box center [820, 38] width 102 height 26
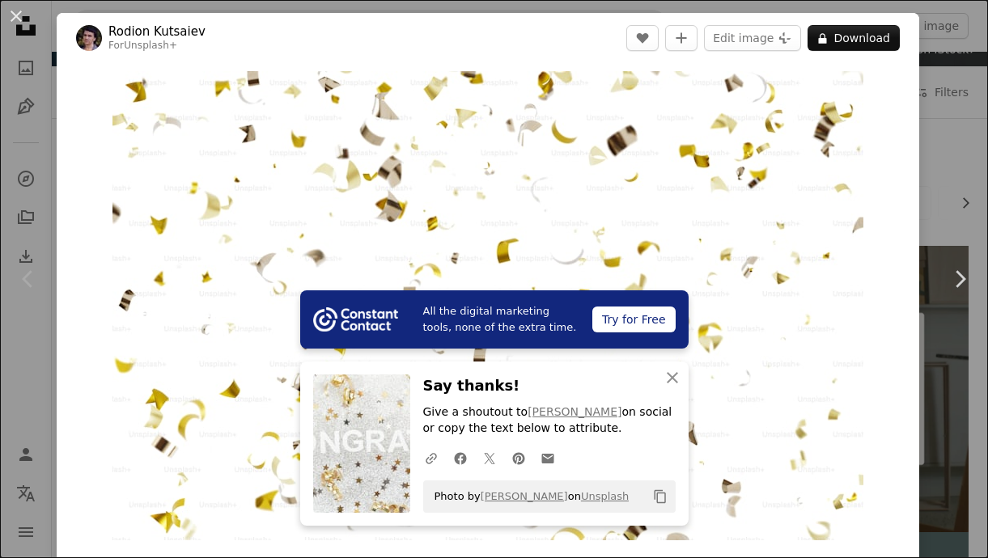
click at [975, 128] on div "An X shape Chevron left Chevron right All the digital marketing tools, none of …" at bounding box center [494, 279] width 988 height 558
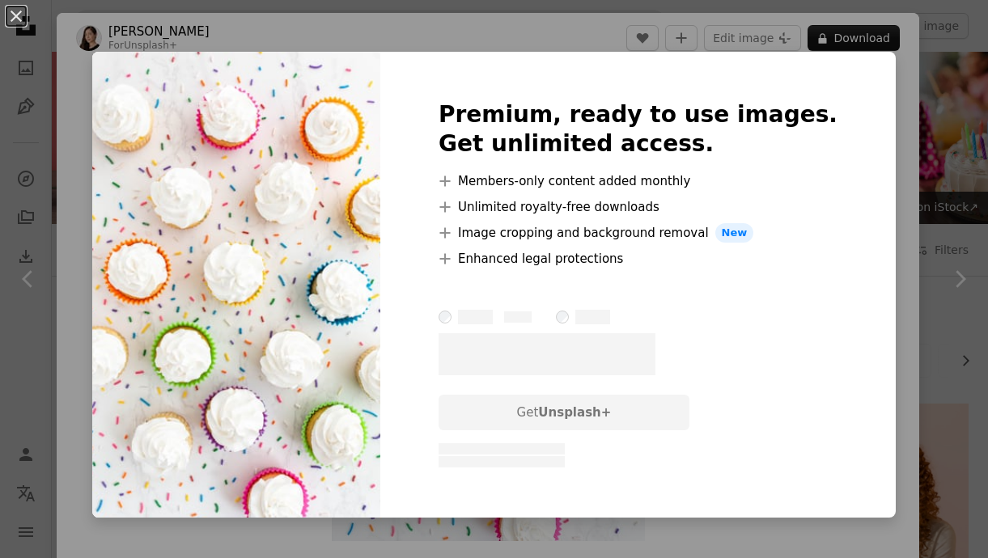
scroll to position [2016, 0]
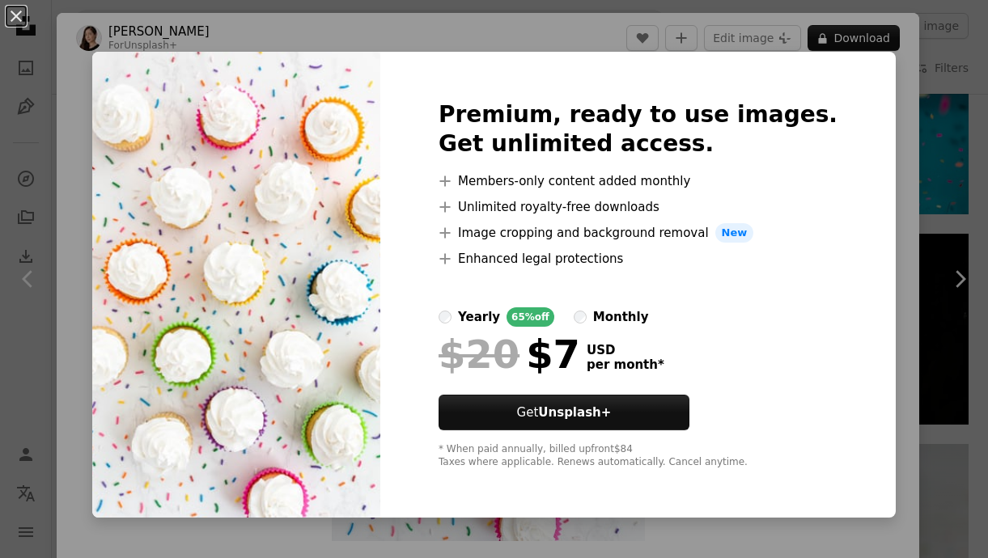
click at [944, 133] on div "An X shape Premium, ready to use images. Get unlimited access. A plus sign Memb…" at bounding box center [494, 279] width 988 height 558
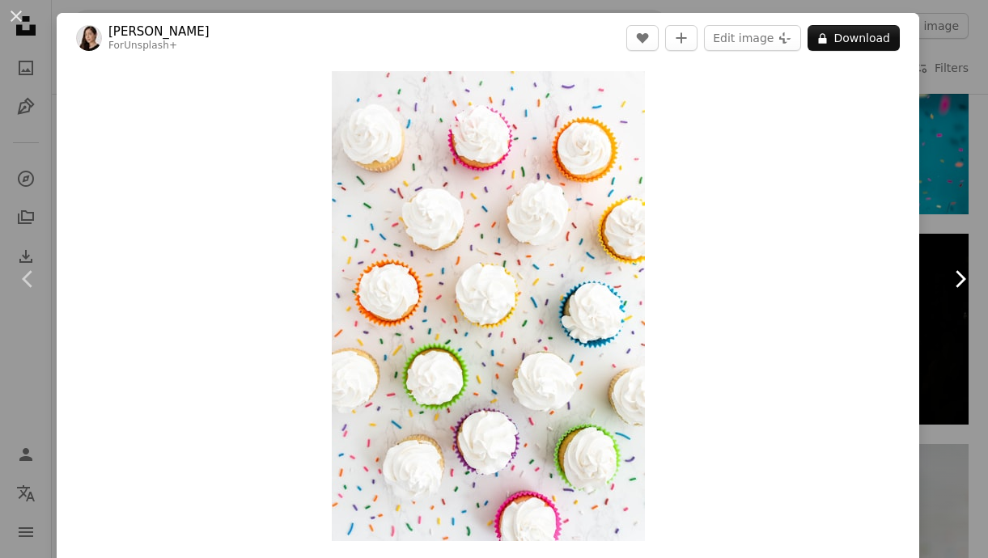
click at [942, 247] on link "Chevron right" at bounding box center [959, 278] width 57 height 155
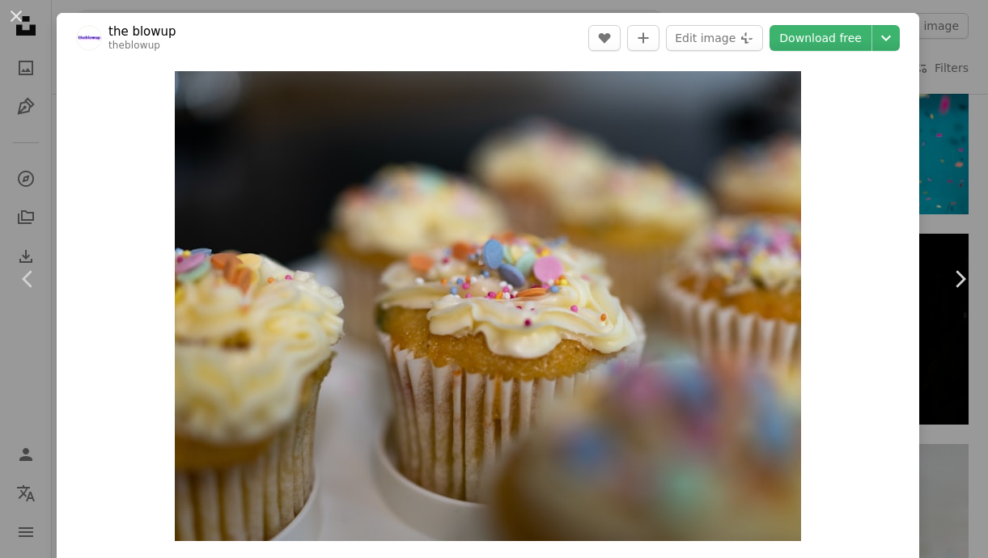
click at [960, 31] on div "An X shape Chevron left Chevron right the blowup theblowup A heart A plus sign …" at bounding box center [494, 279] width 988 height 558
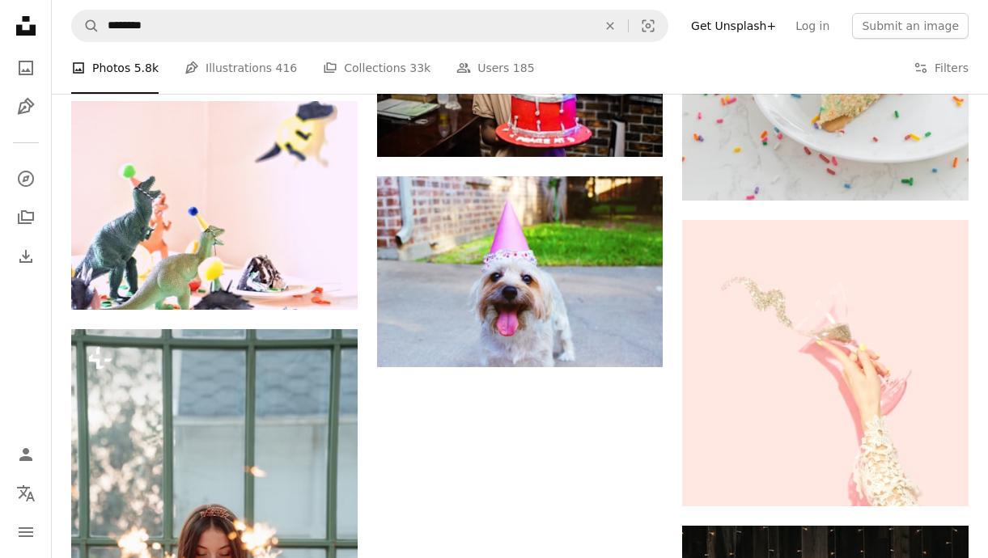
scroll to position [4450, 0]
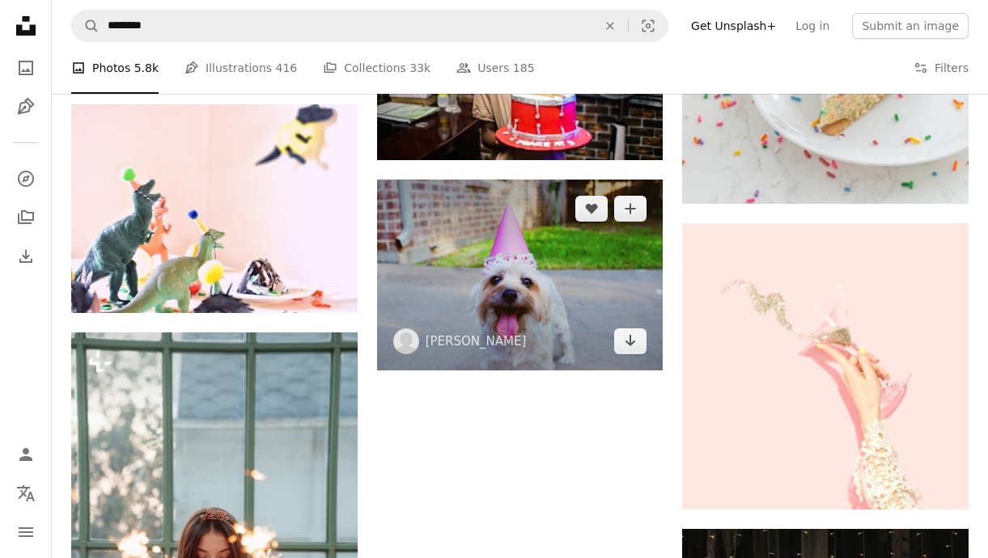
click at [500, 226] on img at bounding box center [520, 275] width 286 height 191
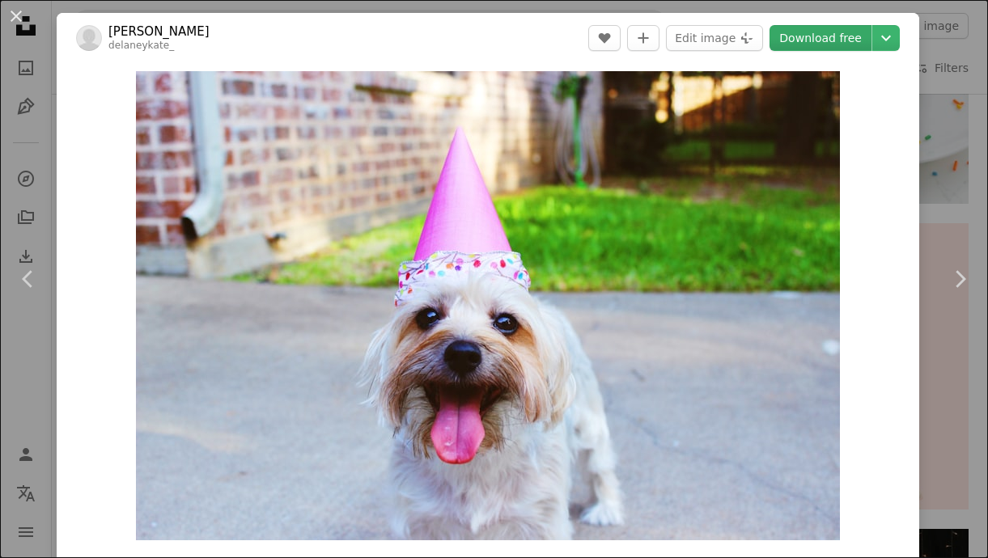
click at [821, 33] on link "Download free" at bounding box center [820, 38] width 102 height 26
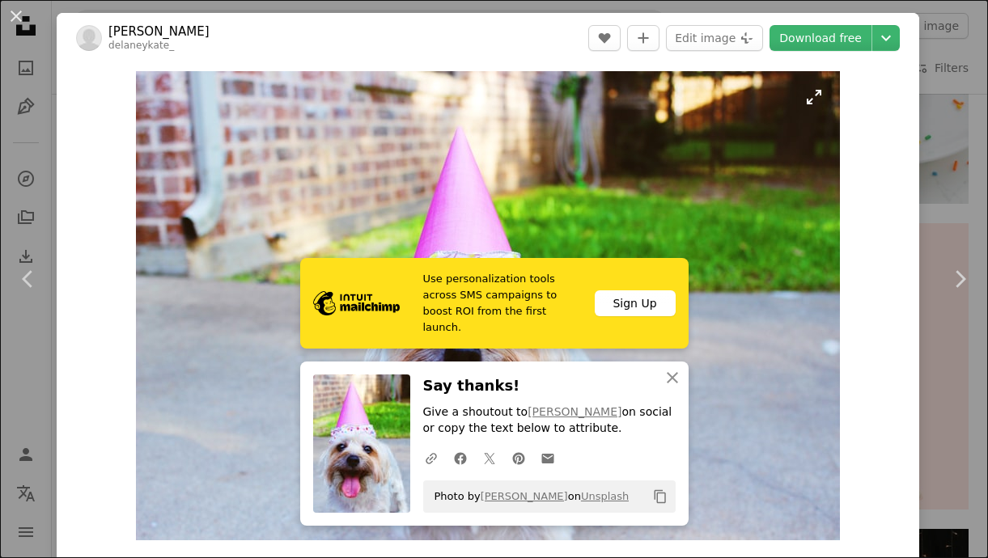
click at [737, 484] on img "Zoom in on this image" at bounding box center [488, 305] width 704 height 469
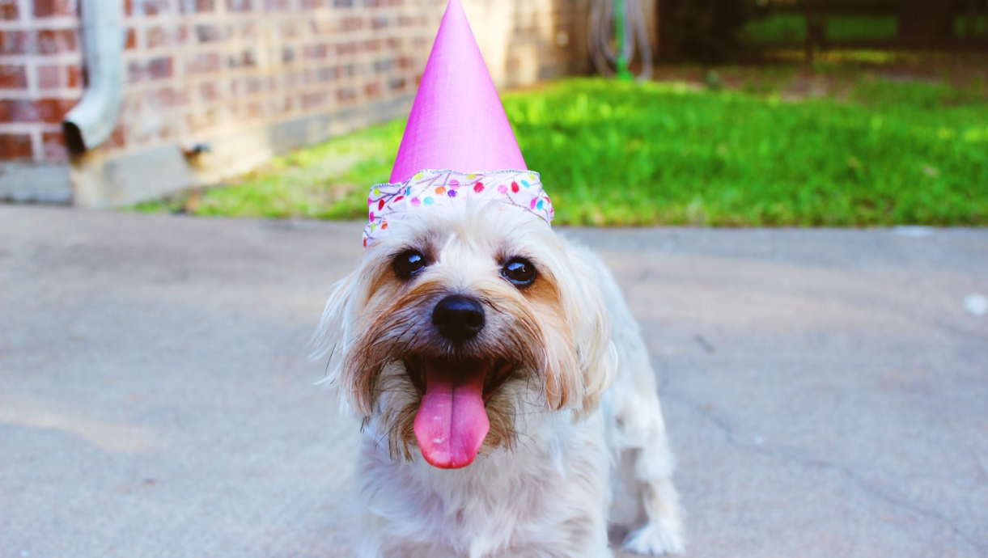
scroll to position [99, 0]
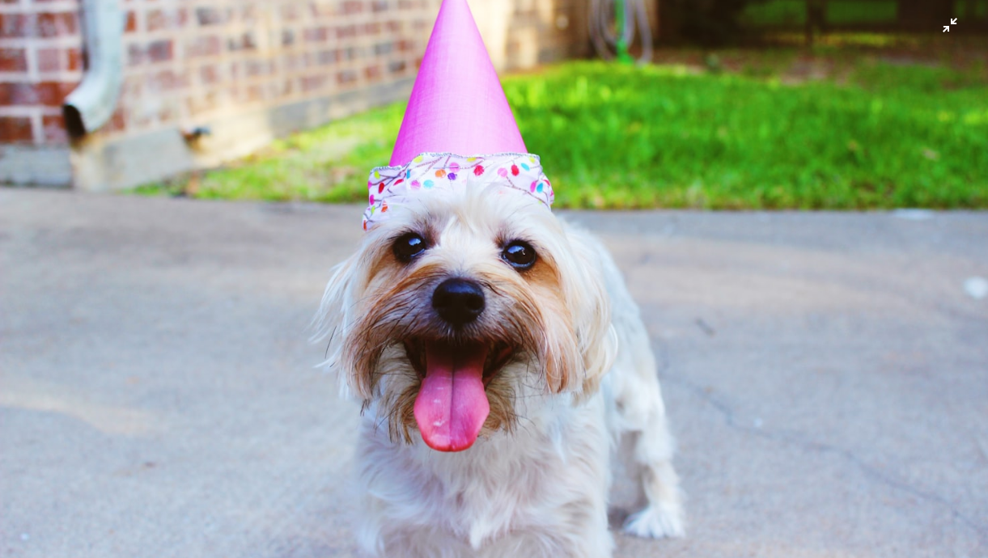
click at [951, 27] on img "Zoom out on this image" at bounding box center [493, 229] width 989 height 659
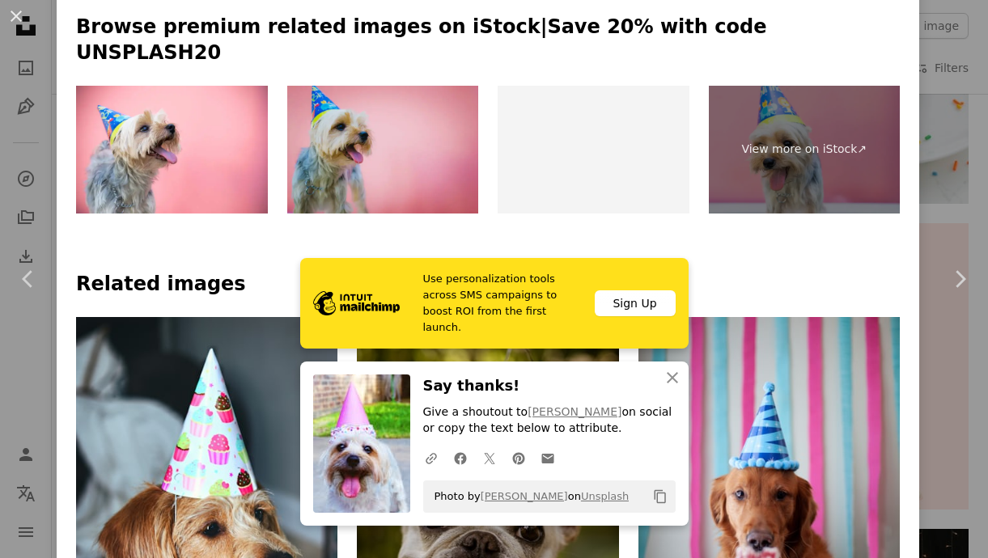
scroll to position [935, 0]
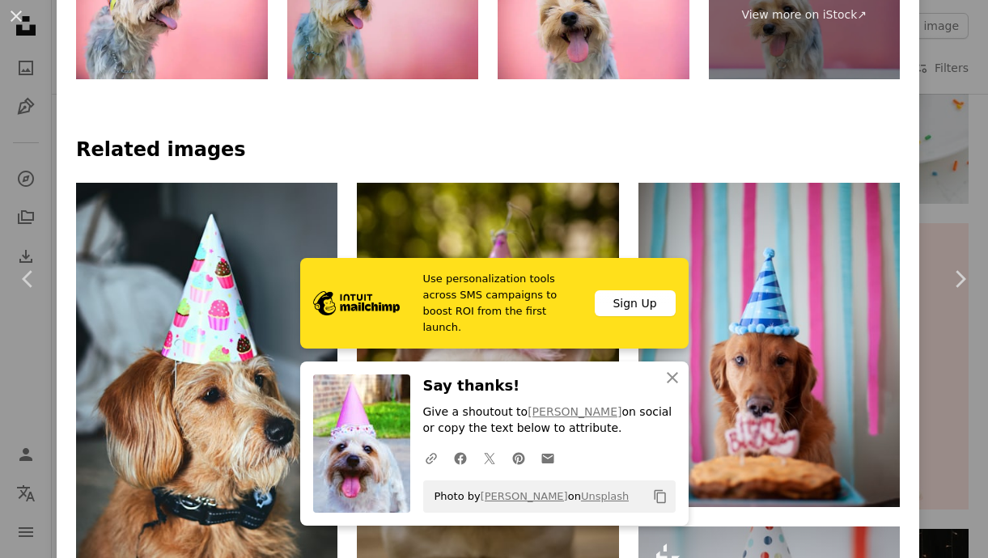
click at [675, 371] on icon "An X shape" at bounding box center [671, 377] width 19 height 19
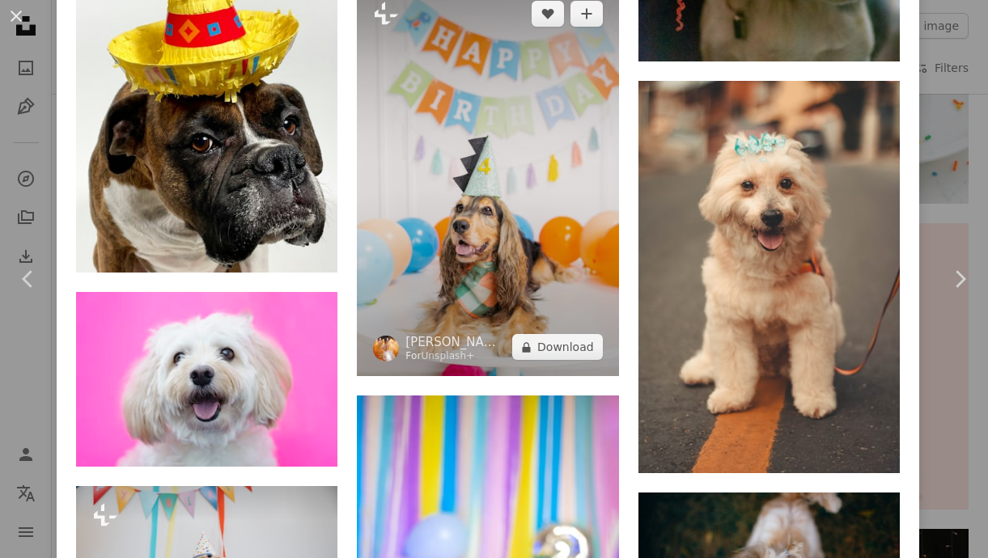
scroll to position [8017, 0]
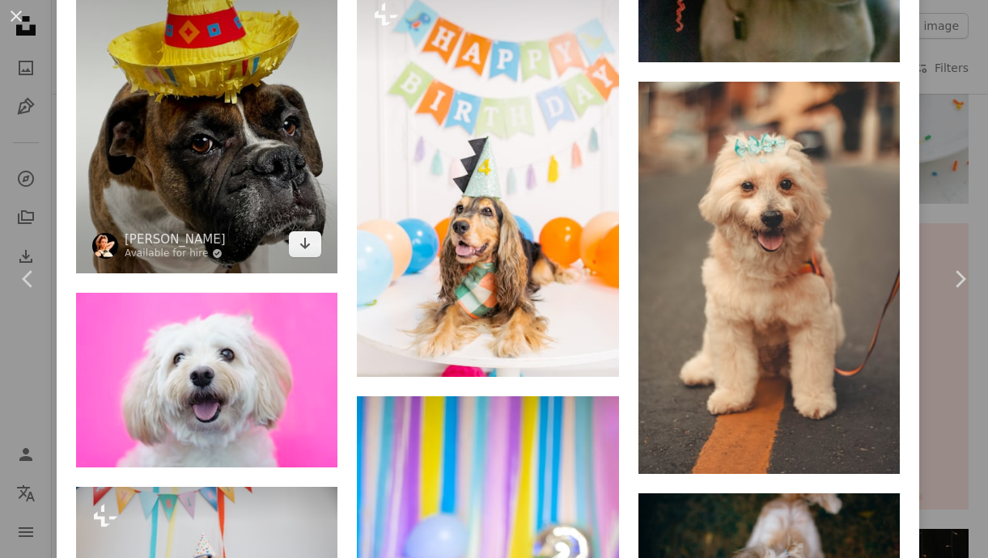
click at [256, 224] on img at bounding box center [206, 110] width 261 height 327
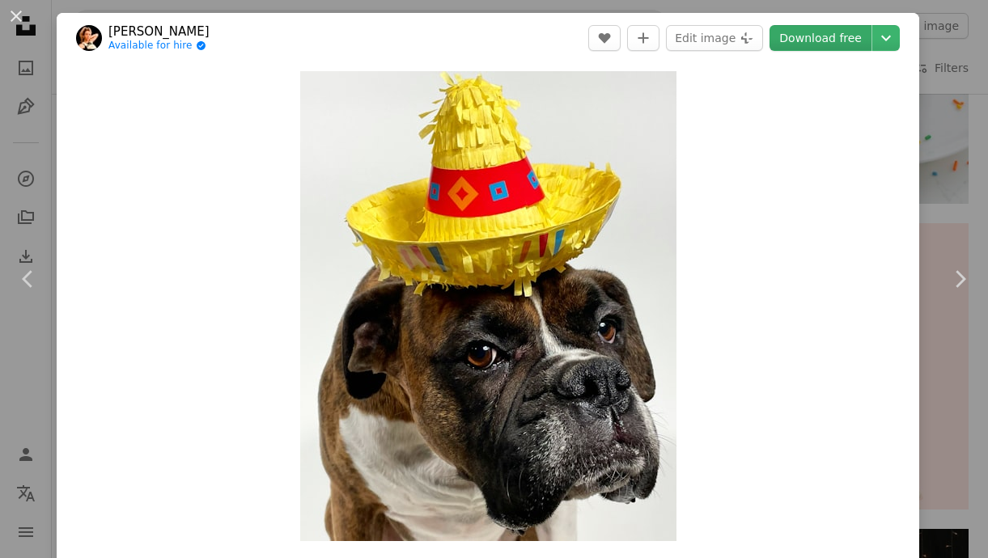
click at [823, 31] on link "Download free" at bounding box center [820, 38] width 102 height 26
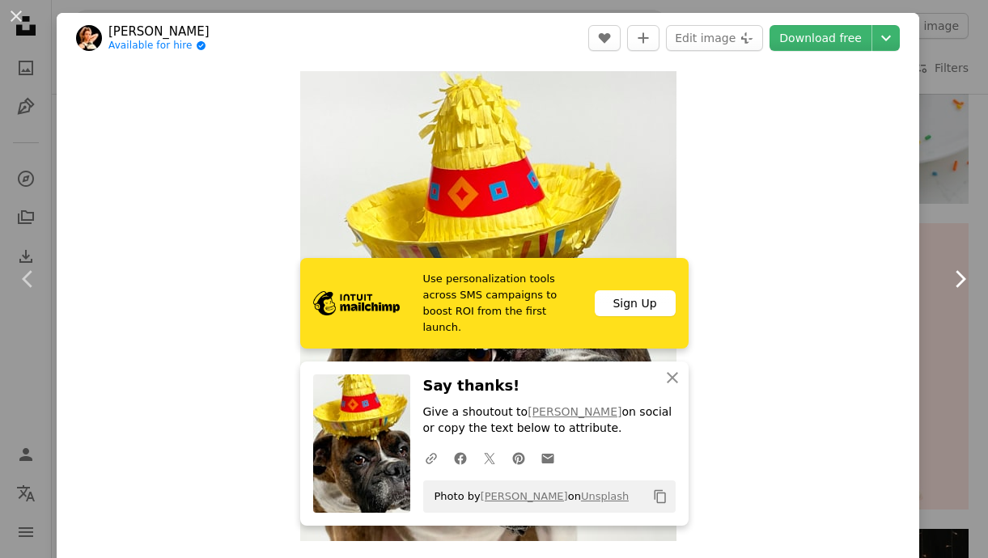
click at [965, 205] on link "Chevron right" at bounding box center [959, 278] width 57 height 155
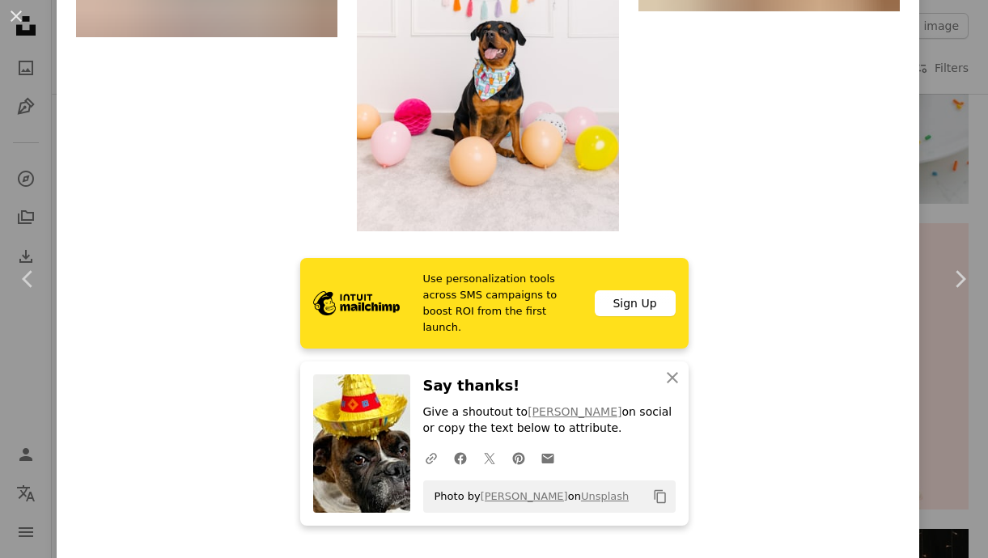
scroll to position [8034, 0]
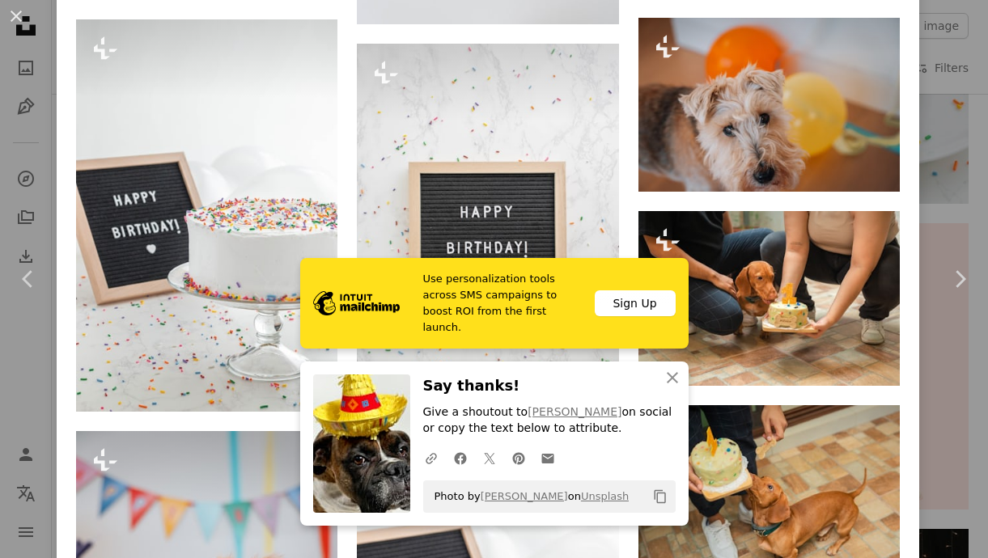
click at [396, 466] on img at bounding box center [361, 443] width 97 height 138
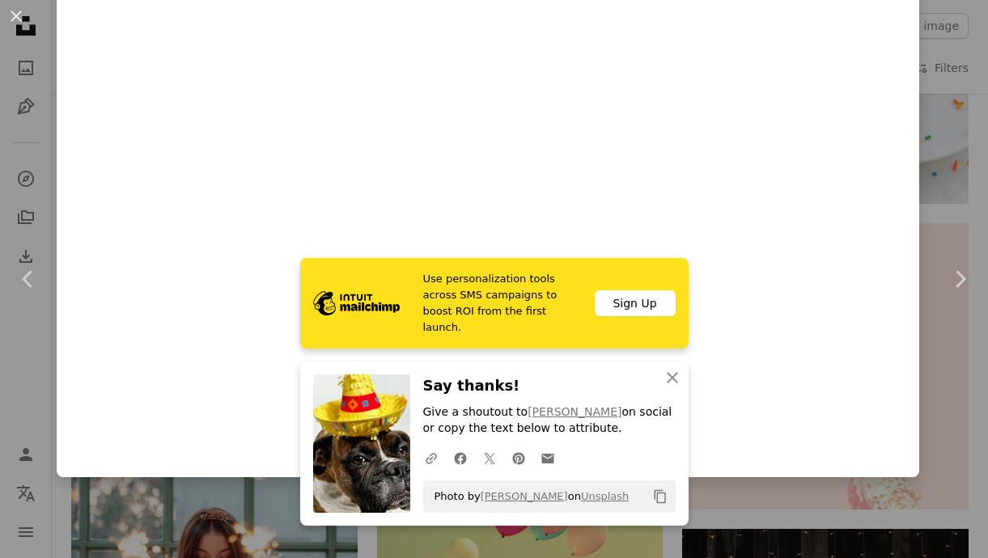
scroll to position [9850, 0]
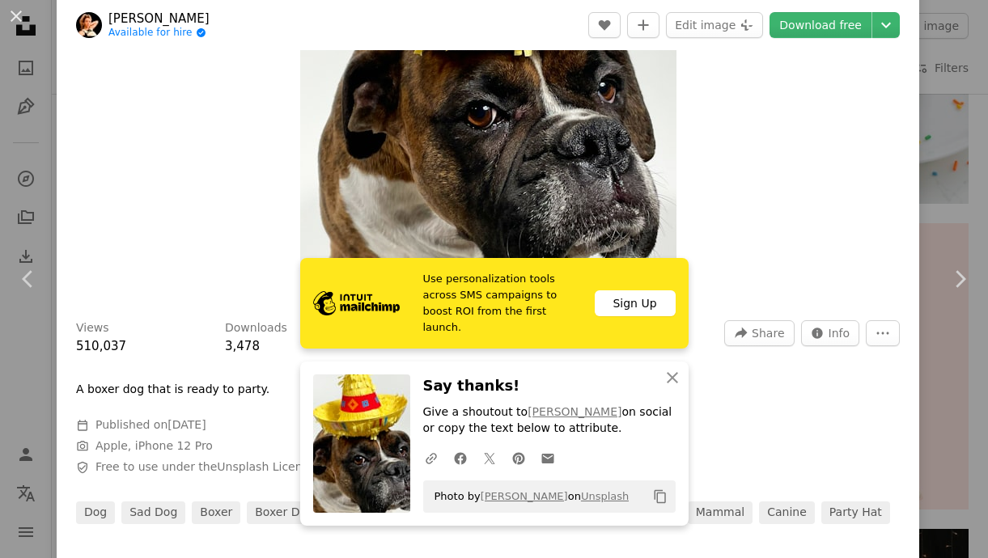
scroll to position [249, 0]
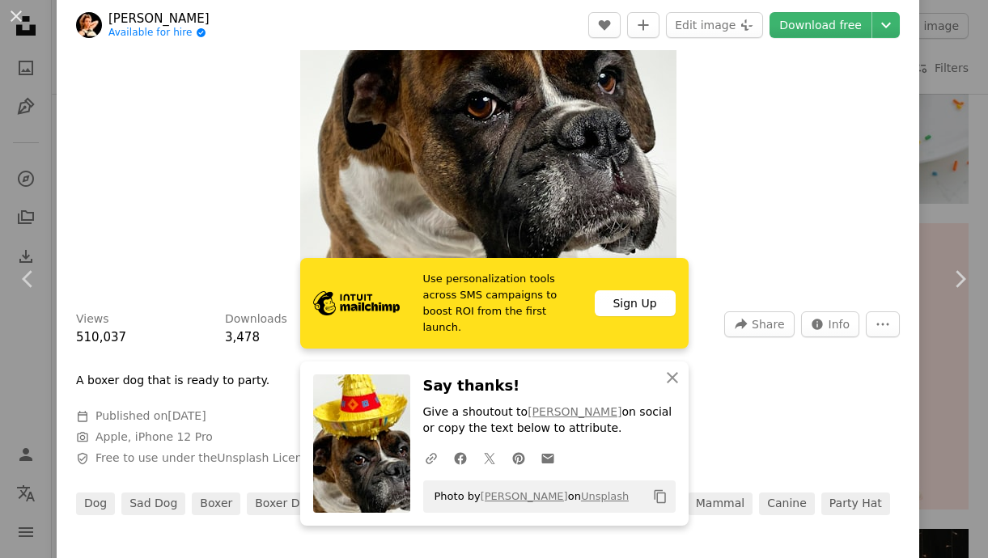
click at [840, 223] on div "Zoom in" at bounding box center [488, 57] width 862 height 486
click at [666, 381] on icon "An X shape" at bounding box center [671, 377] width 19 height 19
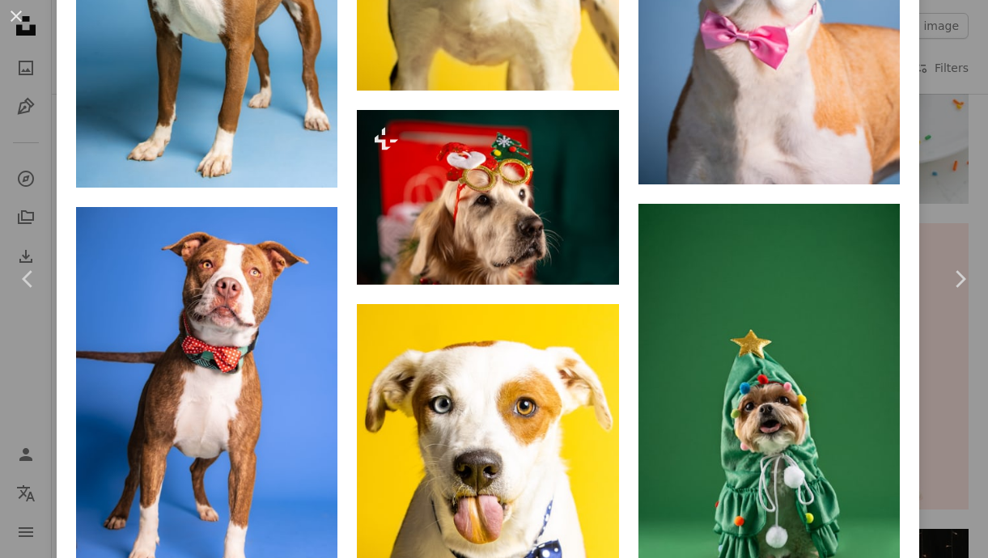
scroll to position [7667, 0]
